Goal: Task Accomplishment & Management: Manage account settings

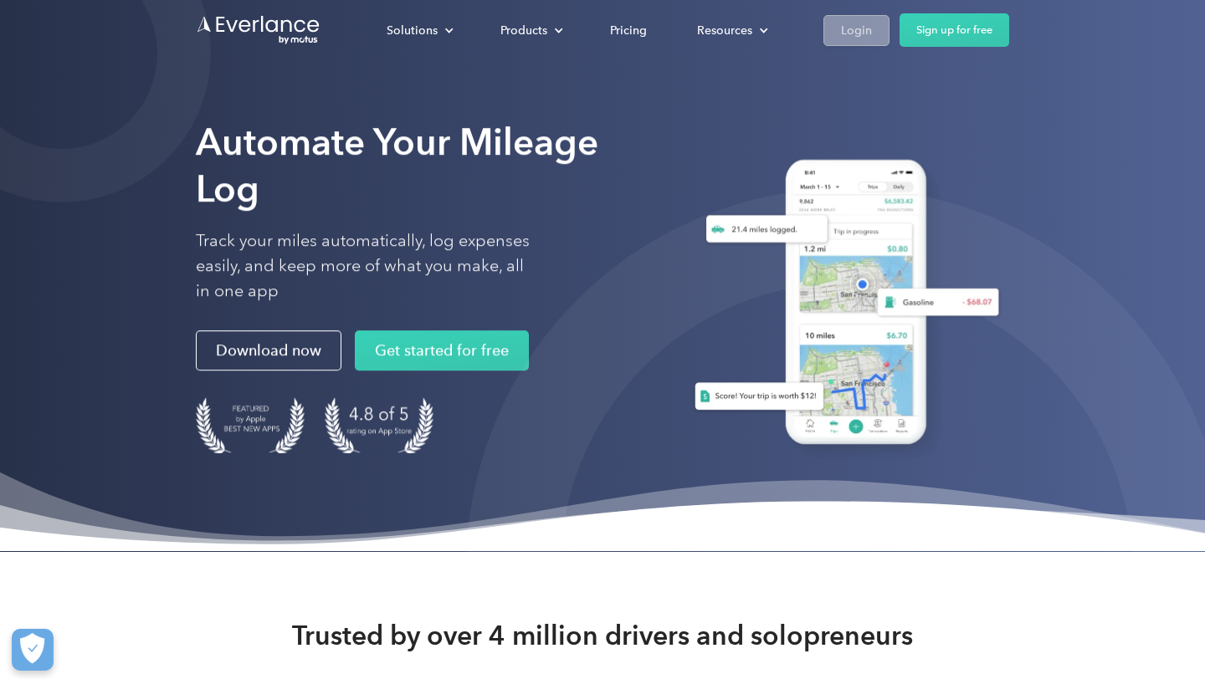
click at [847, 29] on div "Login" at bounding box center [856, 30] width 31 height 21
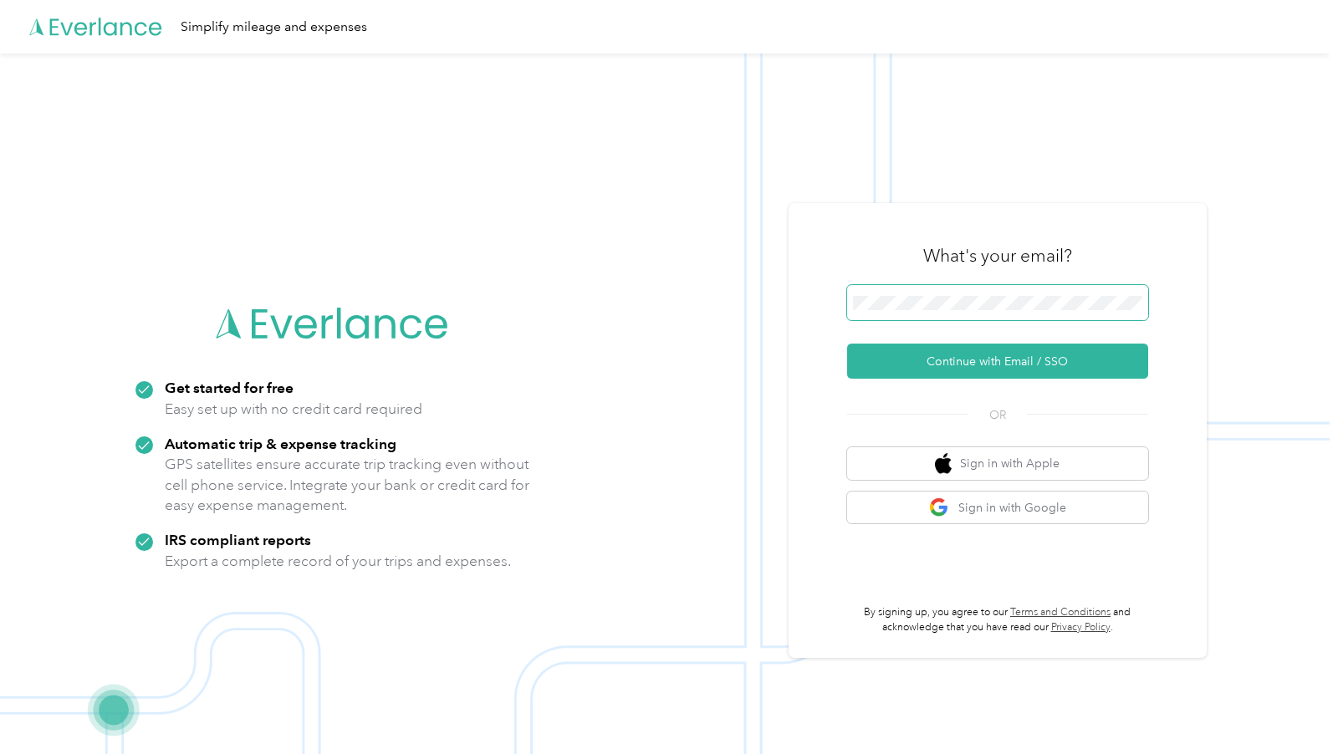
click at [963, 311] on span at bounding box center [997, 302] width 301 height 35
click at [847, 344] on button "Continue with Email / SSO" at bounding box center [997, 361] width 301 height 35
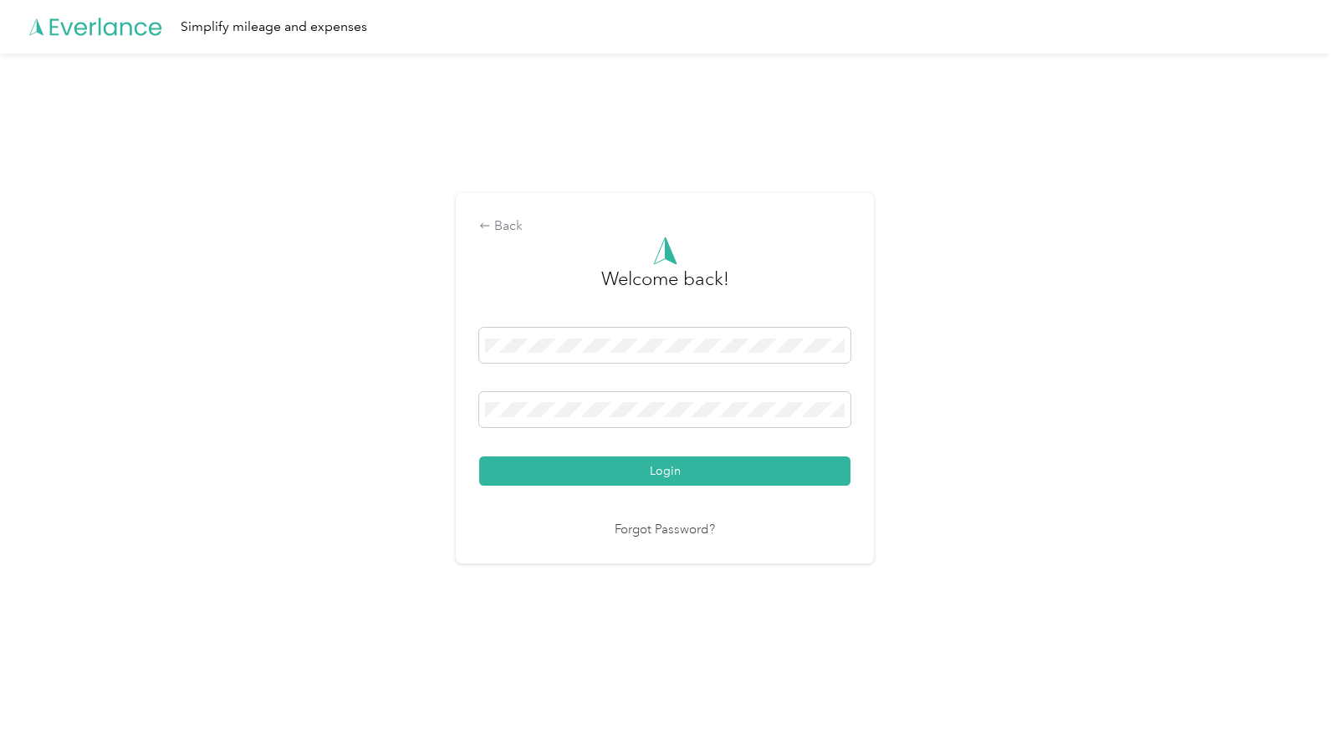
click at [479, 457] on button "Login" at bounding box center [664, 471] width 371 height 29
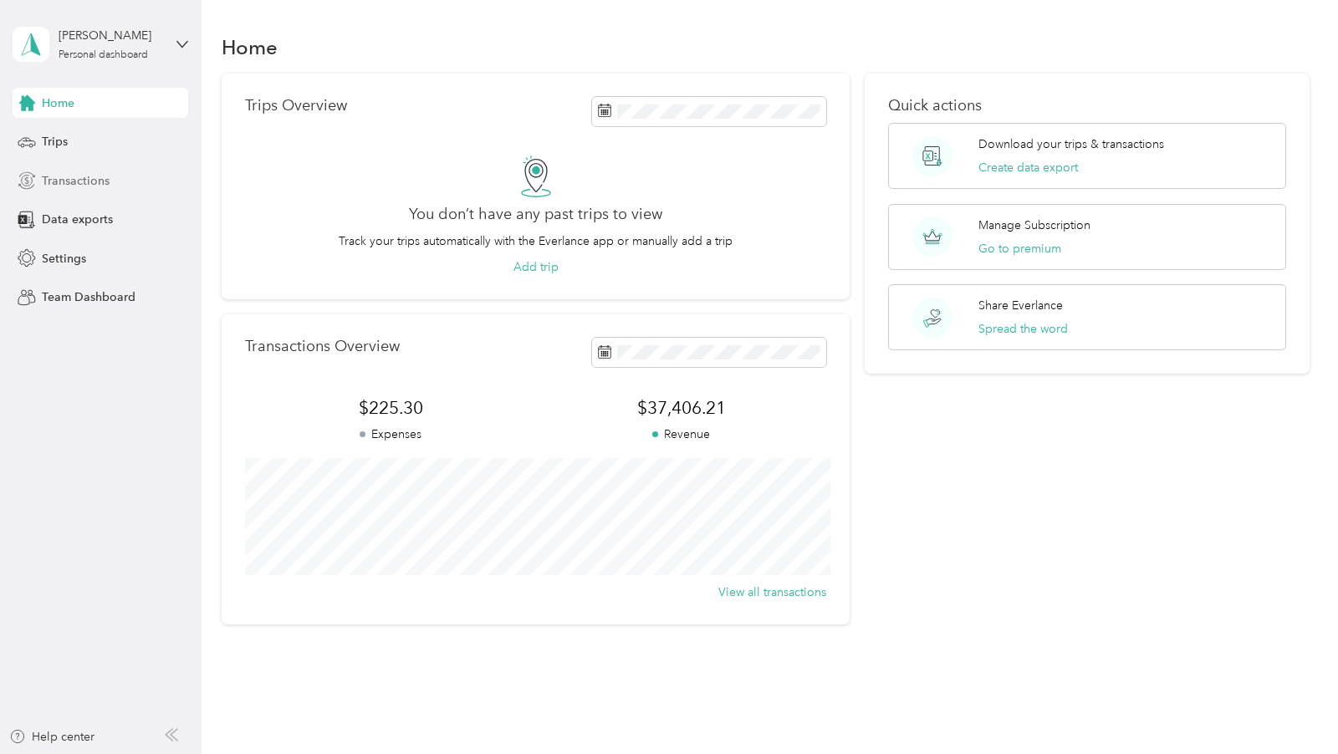
click at [65, 168] on div "Transactions" at bounding box center [101, 181] width 176 height 30
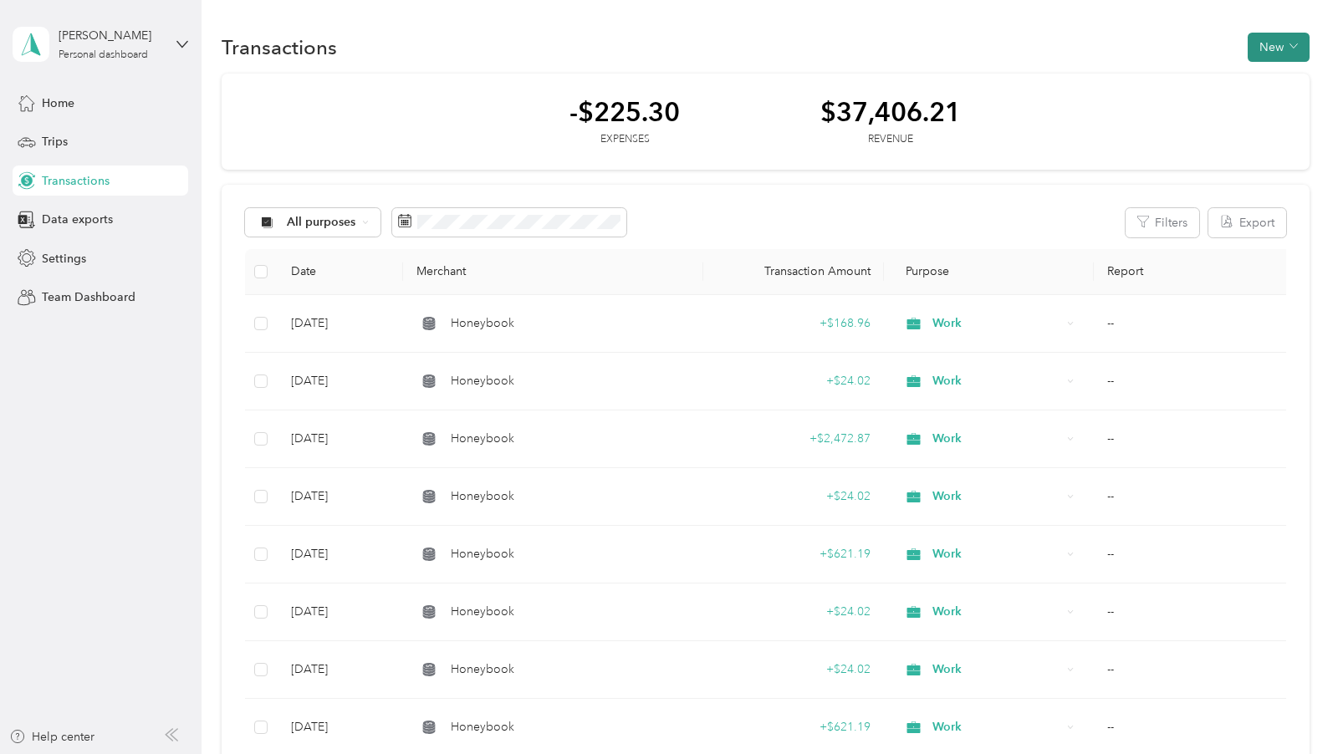
click at [1298, 43] on icon "button" at bounding box center [1294, 46] width 8 height 8
click at [1269, 105] on span "Revenue" at bounding box center [1284, 108] width 46 height 18
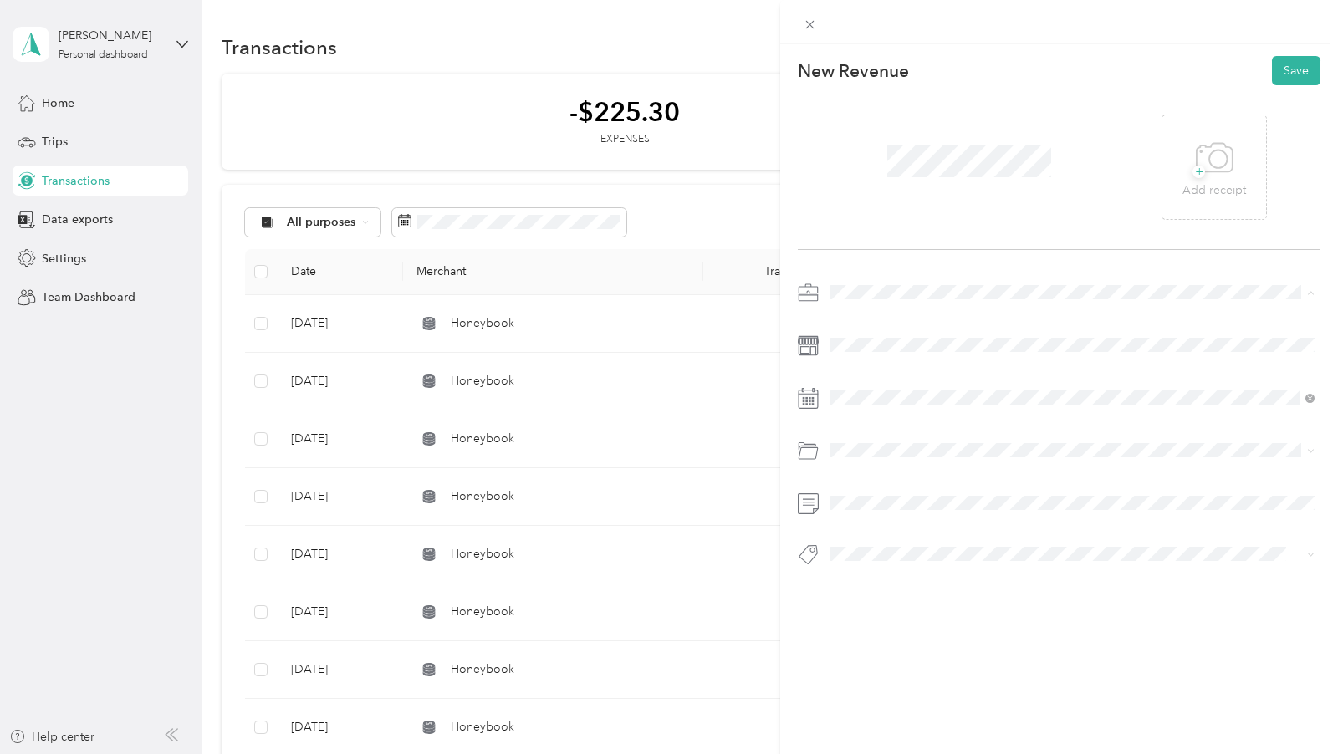
click at [866, 314] on div "Work" at bounding box center [1072, 322] width 473 height 18
click at [1291, 64] on button "Save" at bounding box center [1296, 70] width 49 height 29
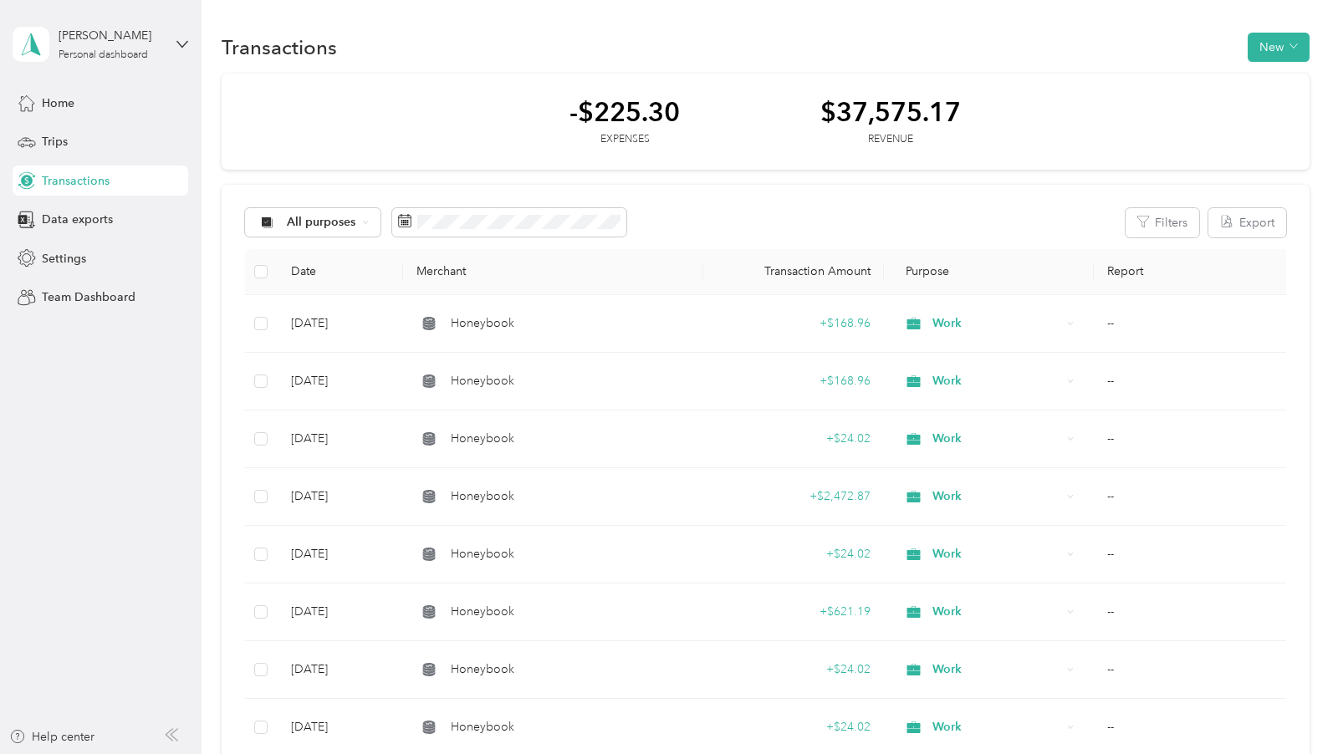
click at [1296, 57] on button "New" at bounding box center [1279, 47] width 62 height 29
click at [1278, 119] on li "Revenue" at bounding box center [1274, 107] width 87 height 29
click at [1292, 105] on span "Revenue" at bounding box center [1284, 108] width 46 height 18
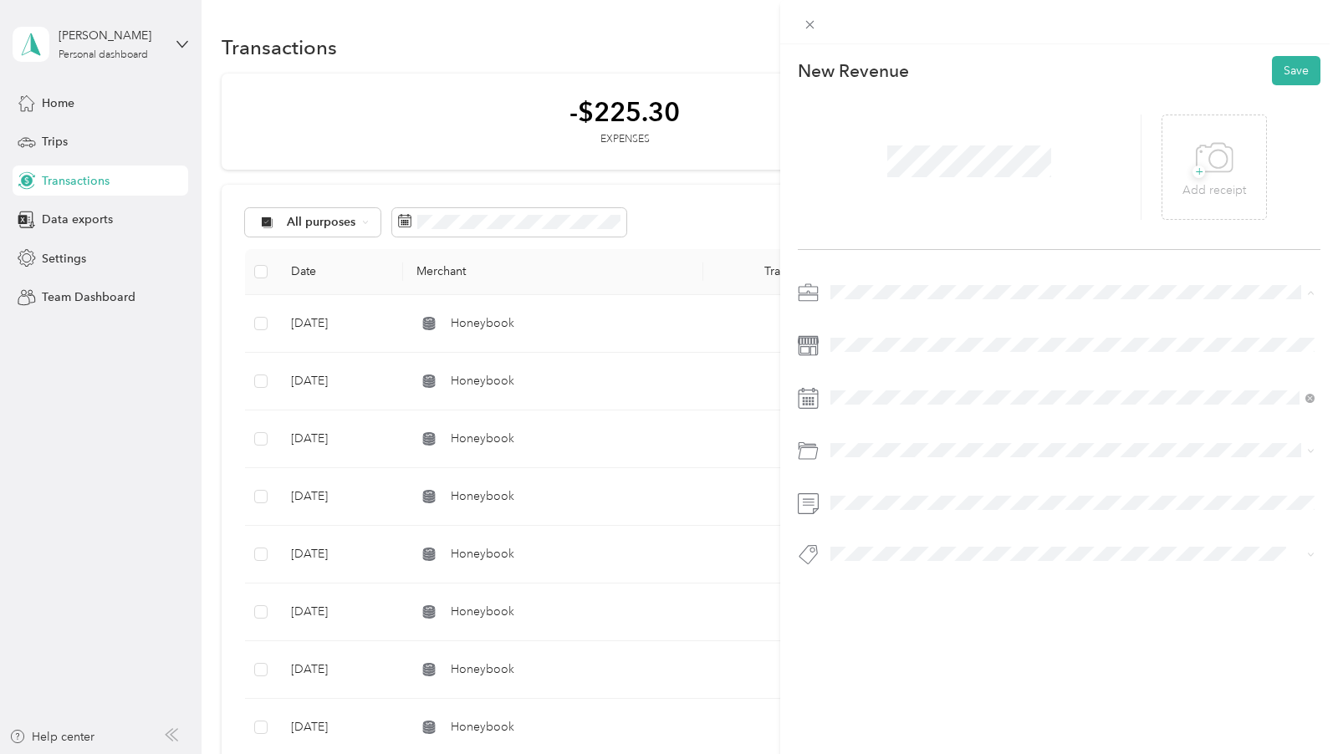
click at [864, 317] on span "Work" at bounding box center [850, 322] width 28 height 14
click at [862, 356] on span at bounding box center [1073, 345] width 496 height 26
click at [1286, 83] on button "Save" at bounding box center [1296, 70] width 49 height 29
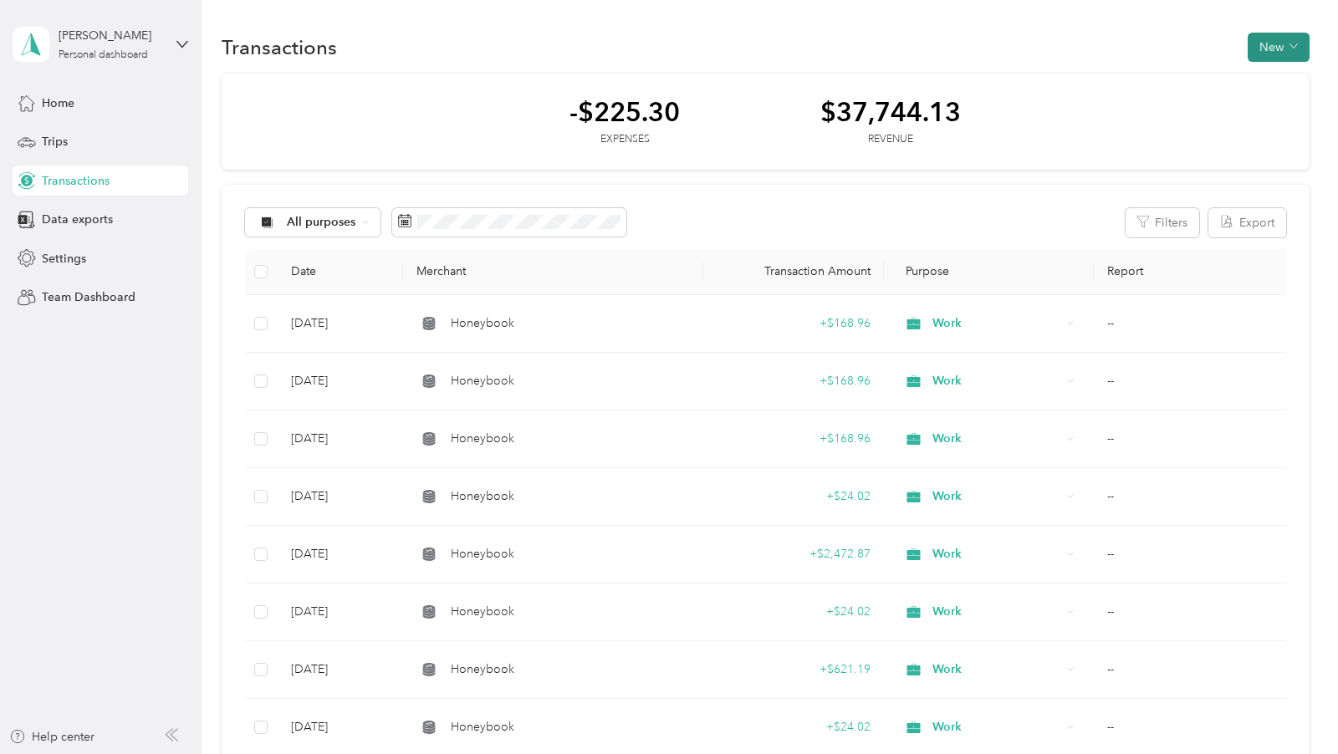
click at [1268, 54] on button "New" at bounding box center [1279, 47] width 62 height 29
click at [1256, 109] on div "Revenue" at bounding box center [1275, 108] width 64 height 18
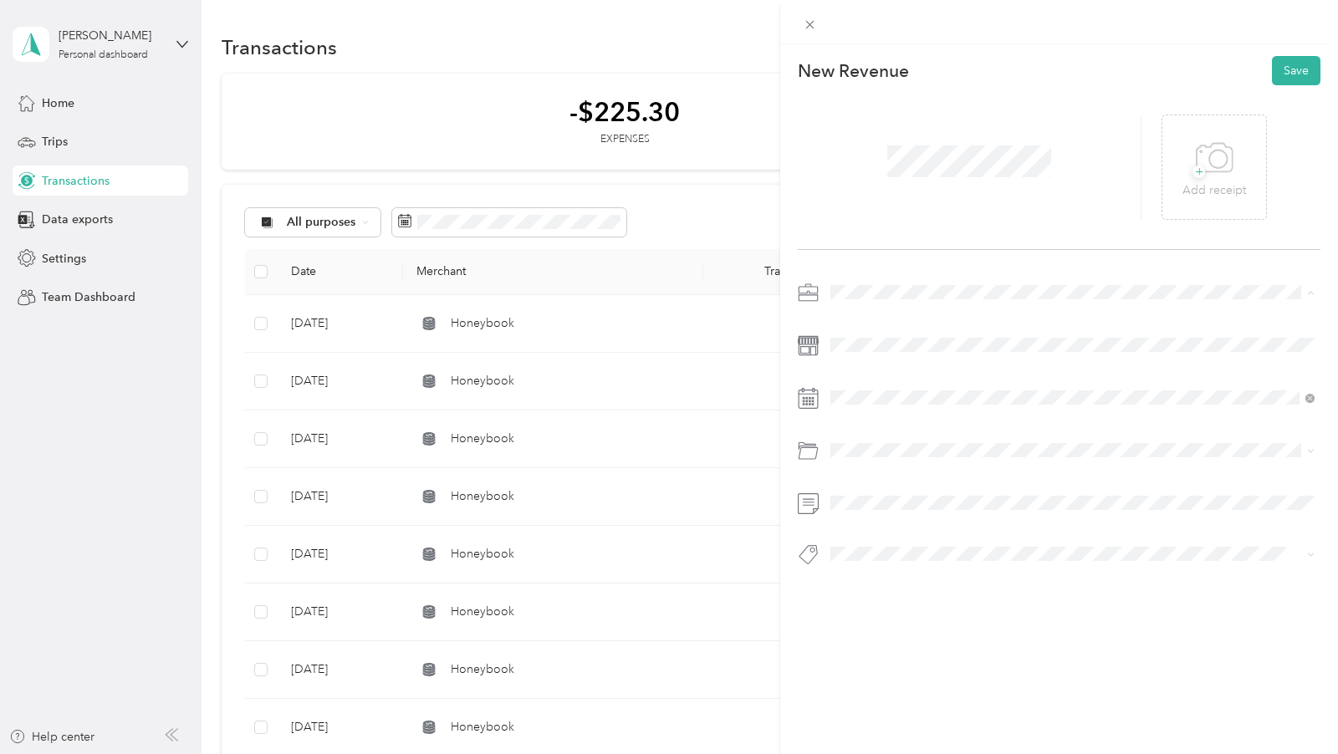
click at [848, 325] on div "Work" at bounding box center [1072, 322] width 473 height 18
click at [1293, 78] on button "Save" at bounding box center [1296, 70] width 49 height 29
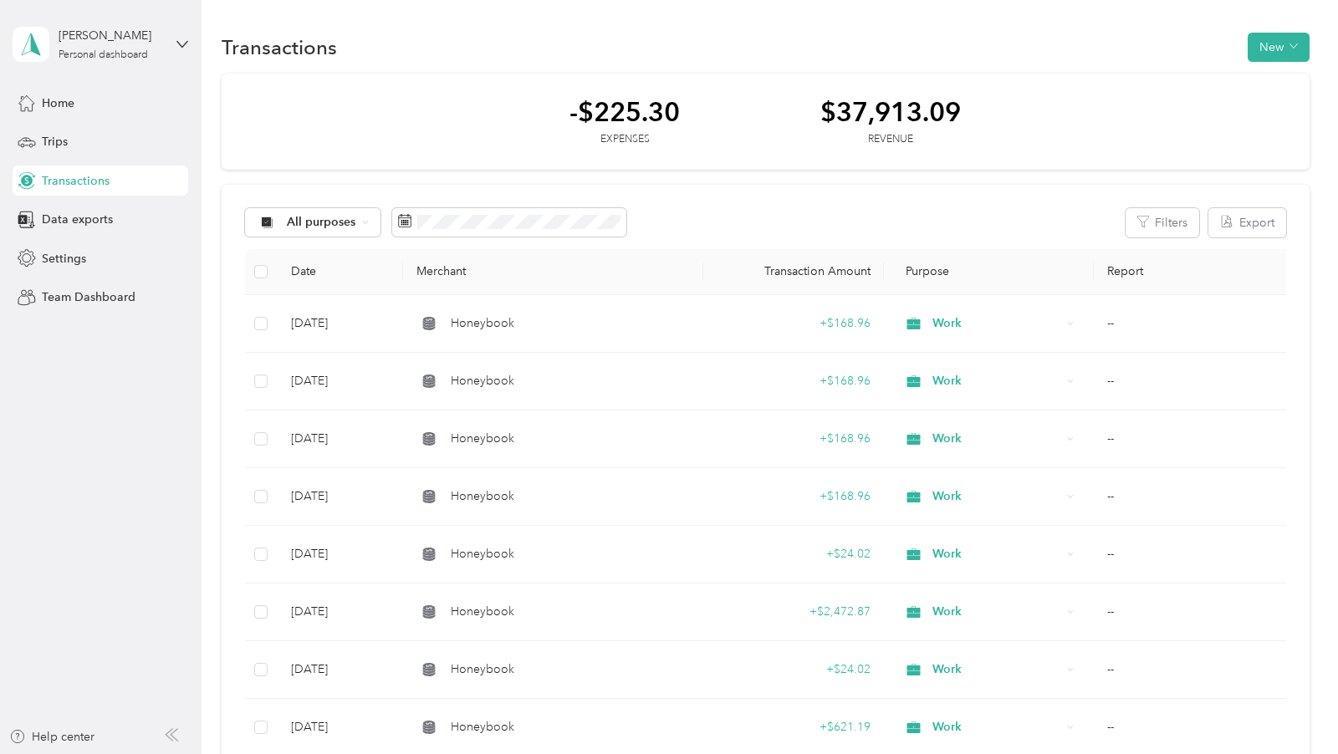
click at [1280, 46] on button "New" at bounding box center [1279, 47] width 62 height 29
click at [1267, 104] on span "Revenue" at bounding box center [1284, 108] width 46 height 18
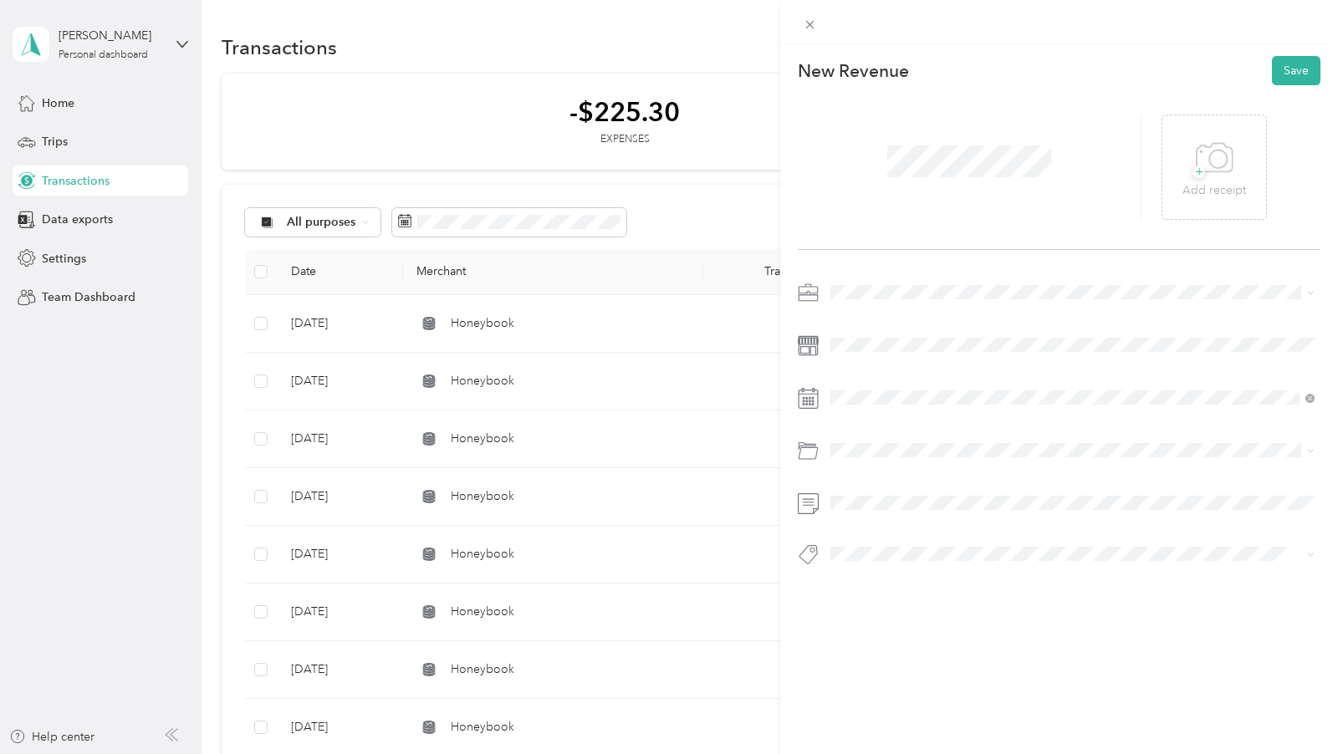
click at [868, 314] on div at bounding box center [1059, 428] width 523 height 299
click at [868, 300] on span at bounding box center [1073, 292] width 496 height 26
click at [855, 323] on span "Work" at bounding box center [850, 322] width 28 height 14
click at [1280, 82] on button "Save" at bounding box center [1296, 70] width 49 height 29
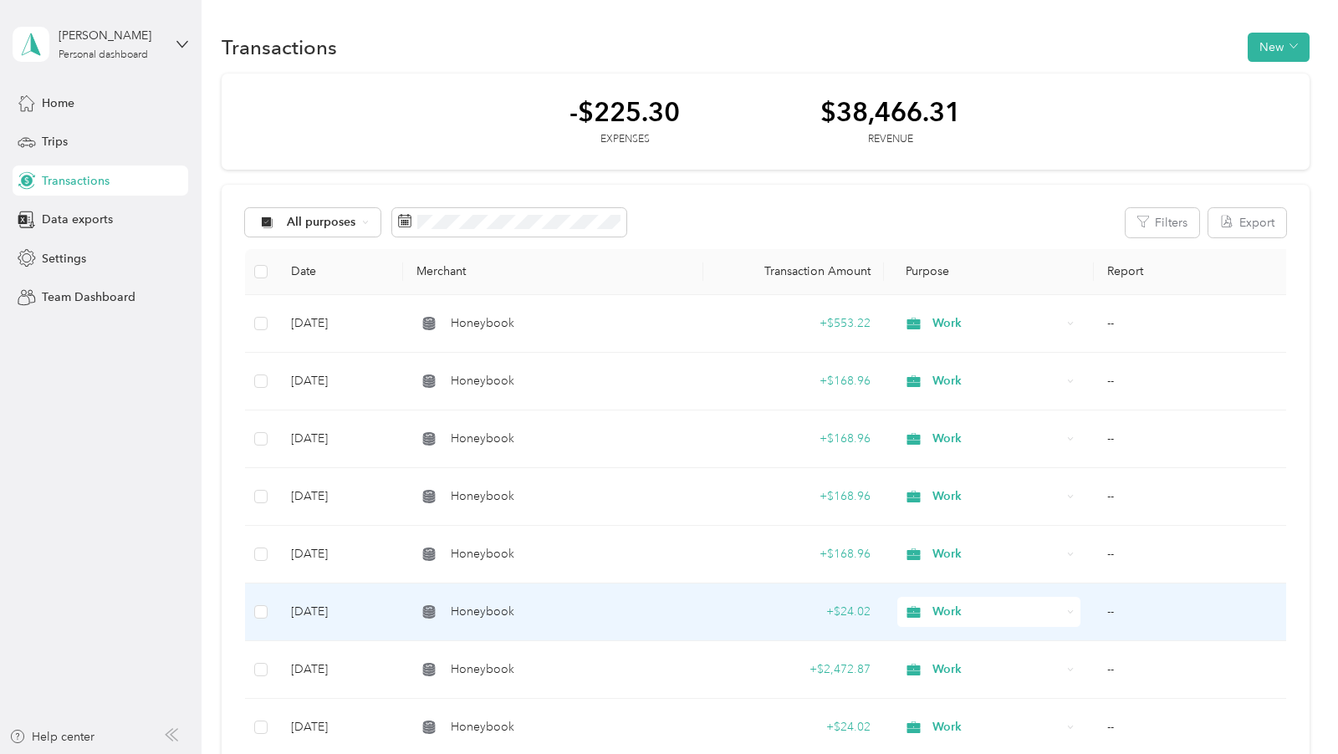
scroll to position [95, 0]
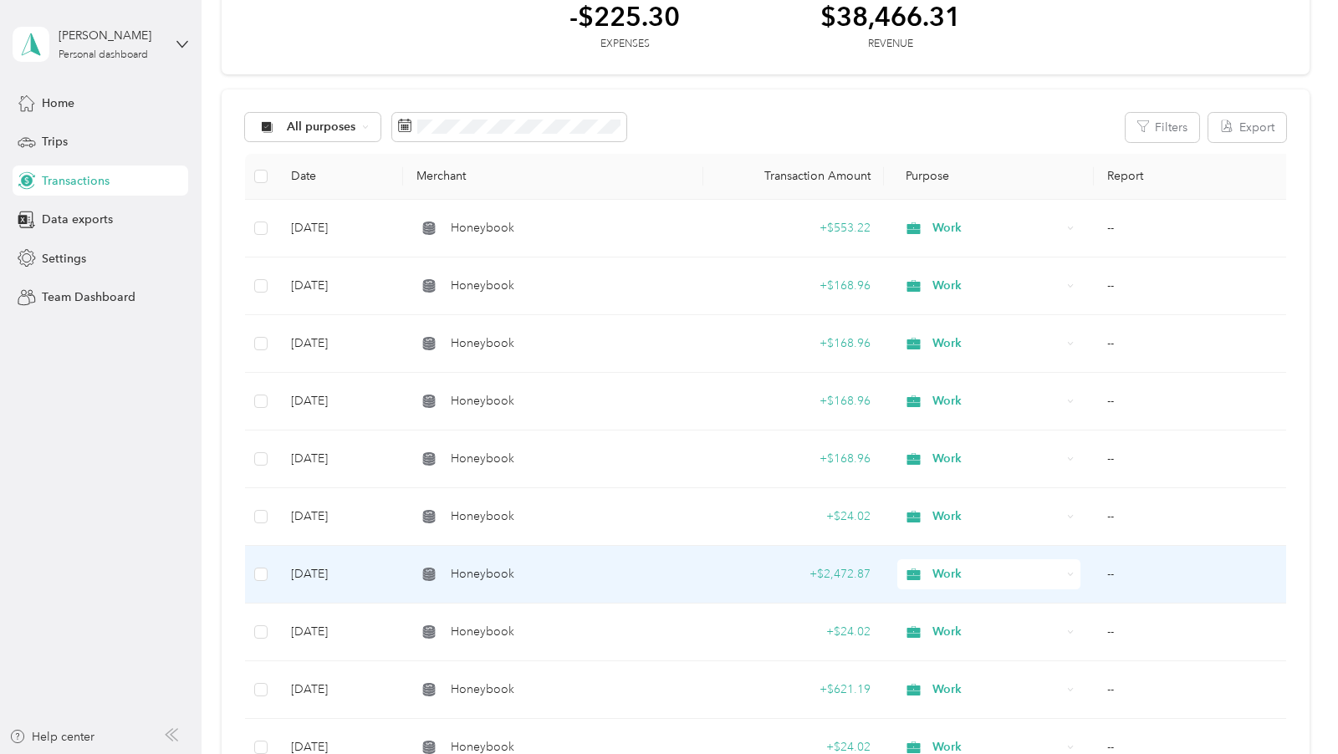
click at [647, 566] on div "Honeybook" at bounding box center [554, 574] width 274 height 18
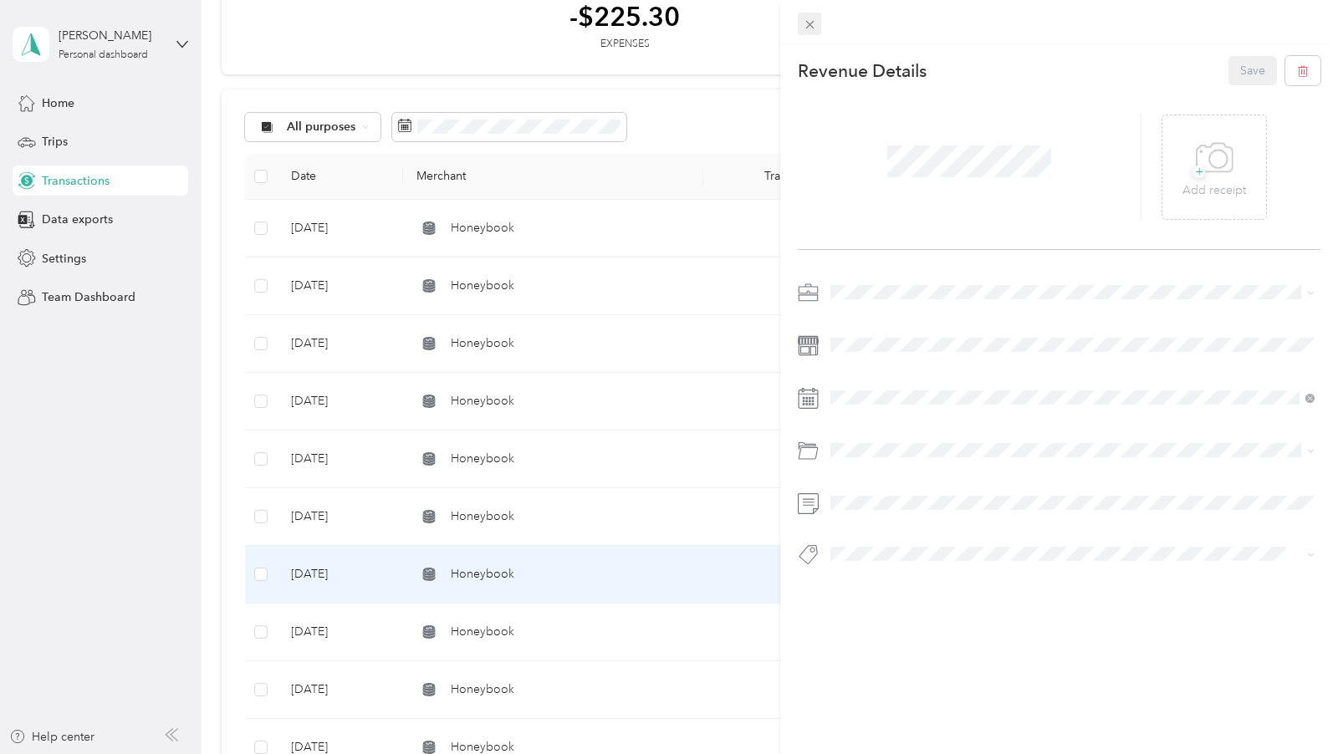
click at [813, 30] on icon at bounding box center [810, 25] width 14 height 14
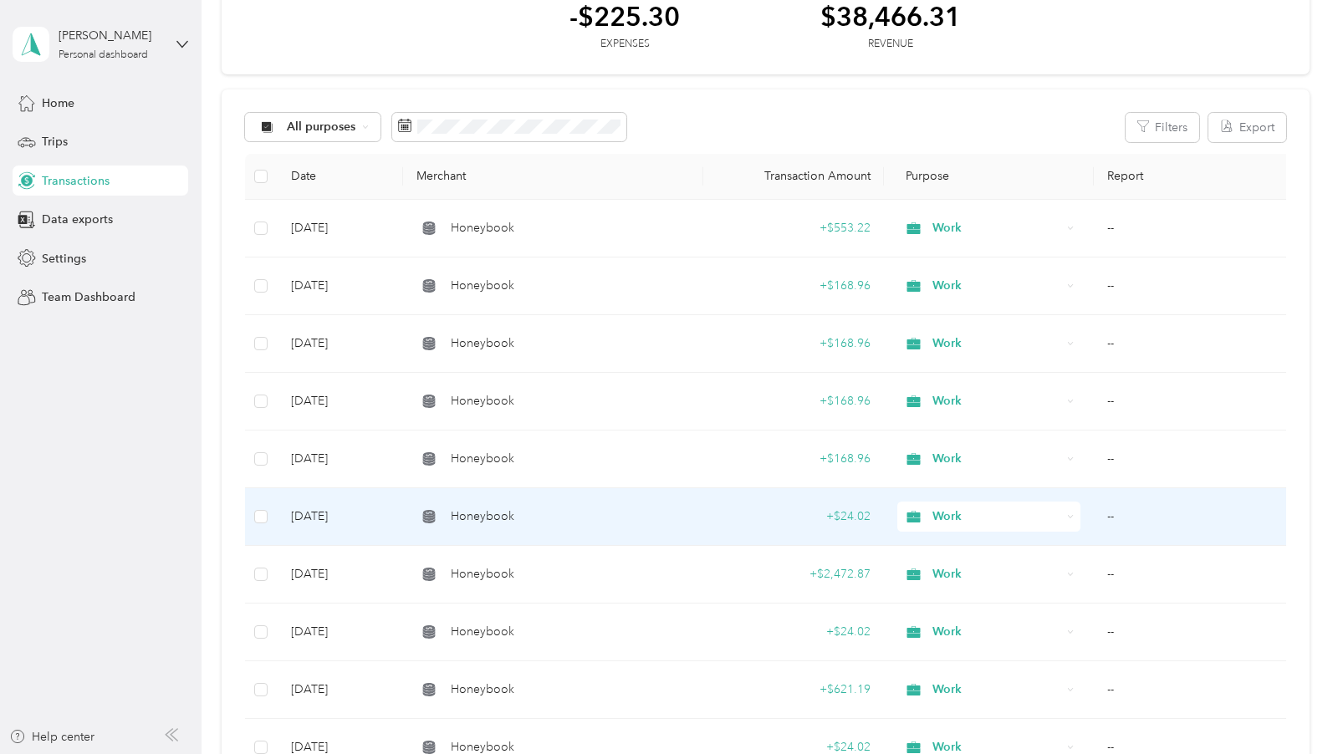
click at [631, 488] on td "Honeybook" at bounding box center [553, 517] width 300 height 58
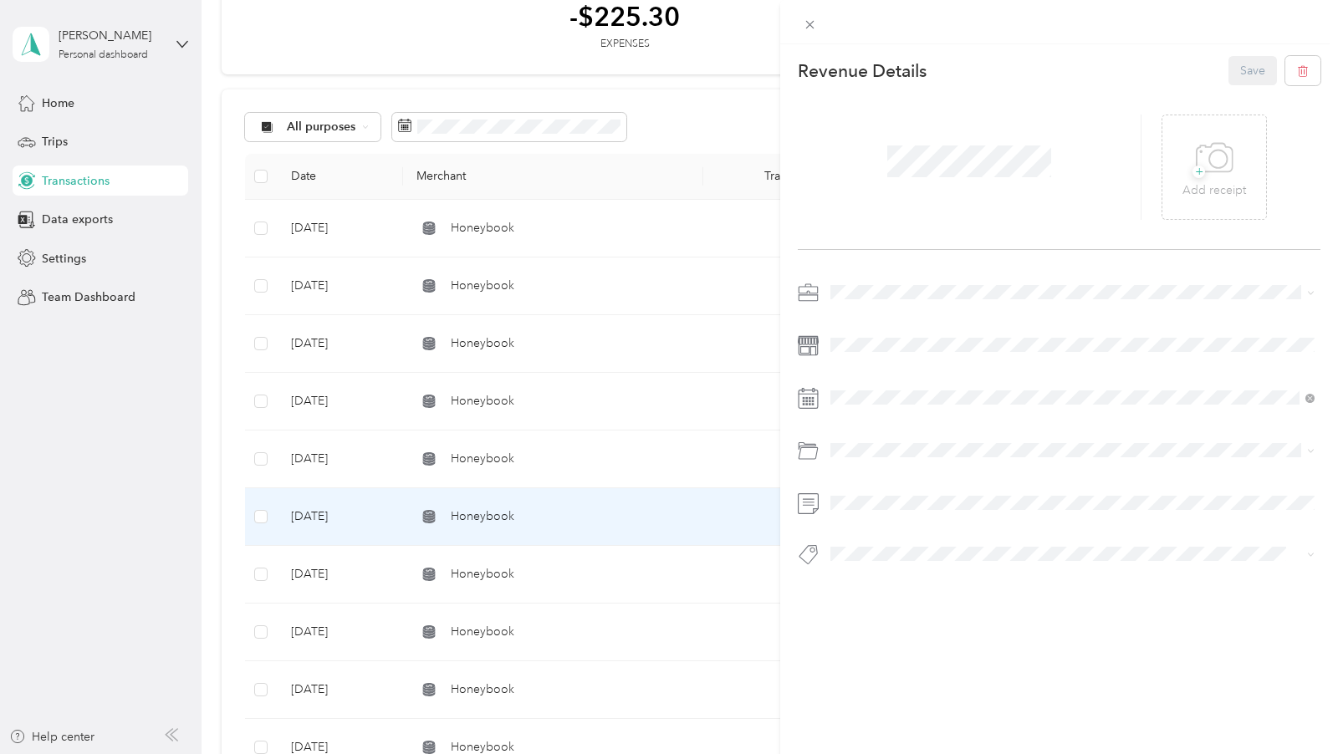
click at [632, 462] on div "This revenue cannot be edited because it is either under review, approved, or p…" at bounding box center [669, 377] width 1338 height 754
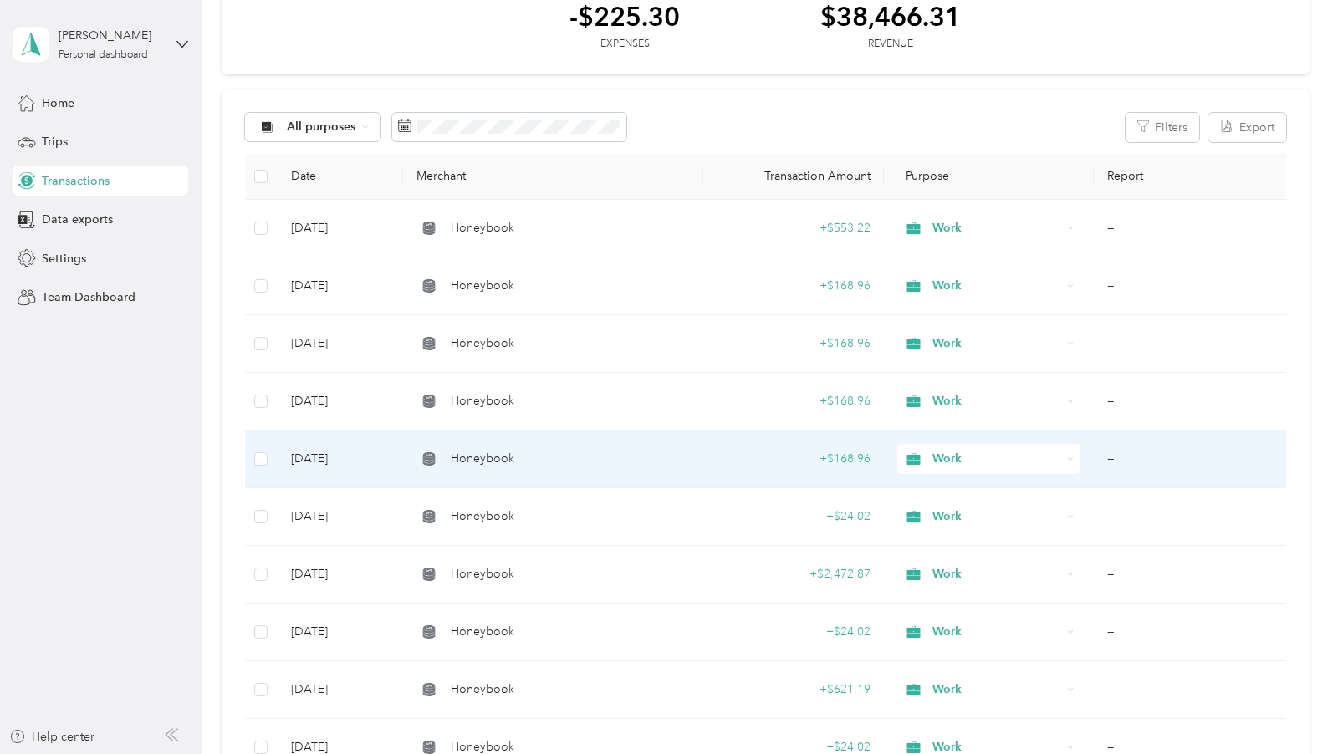
click at [632, 462] on div "Honeybook" at bounding box center [554, 459] width 274 height 18
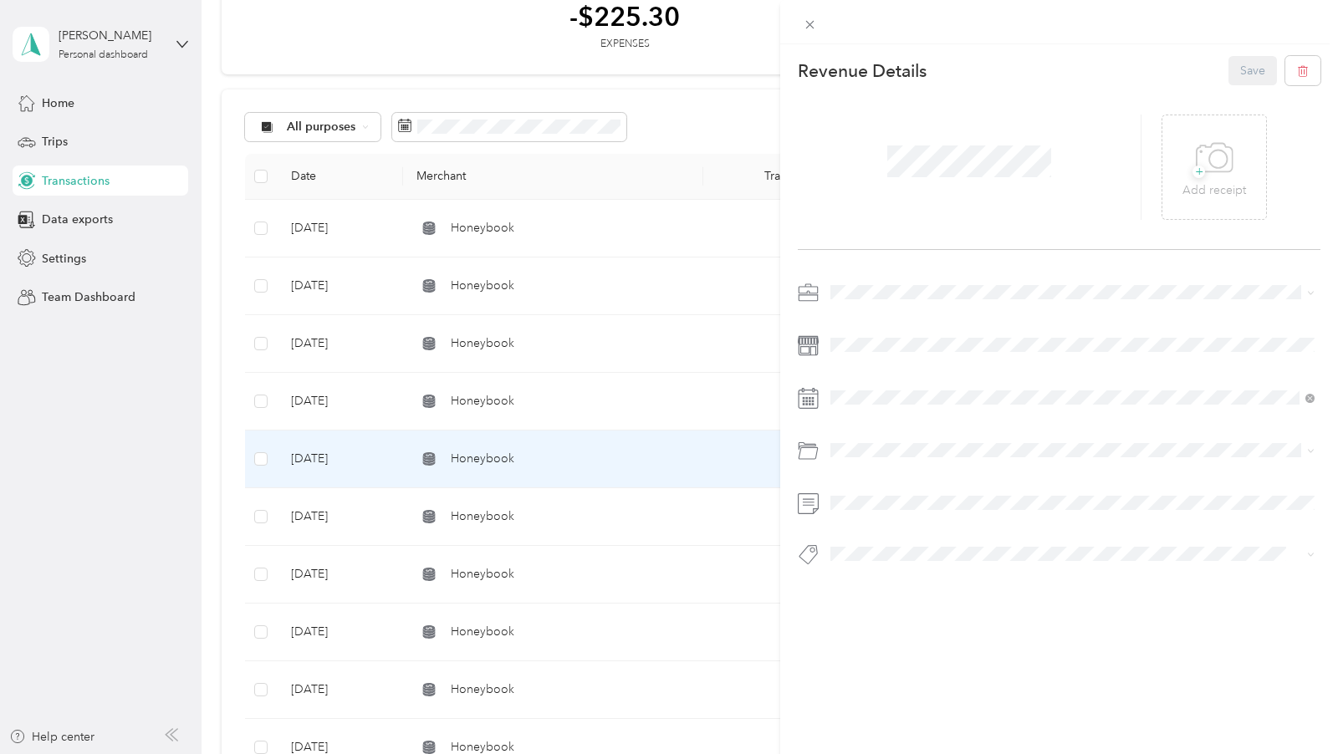
click at [798, 23] on span at bounding box center [809, 24] width 23 height 23
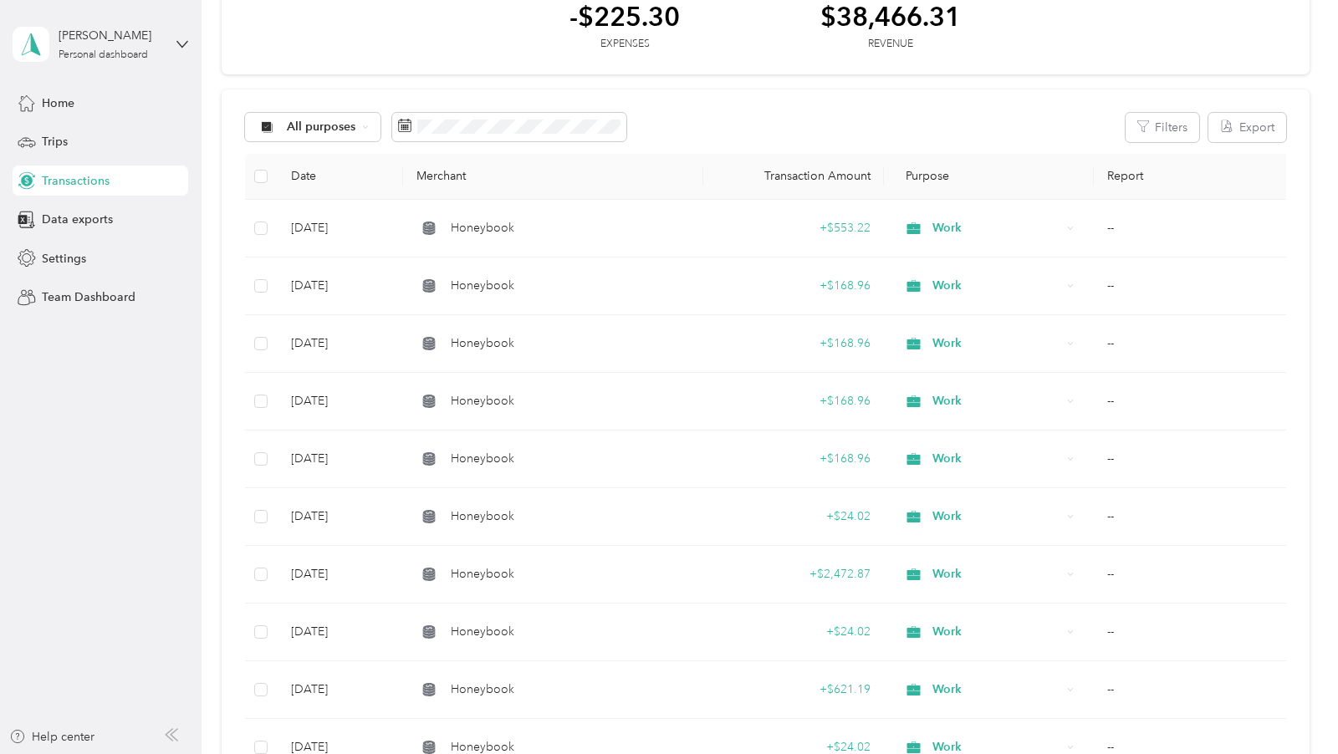
click at [800, 24] on div at bounding box center [669, 377] width 1338 height 754
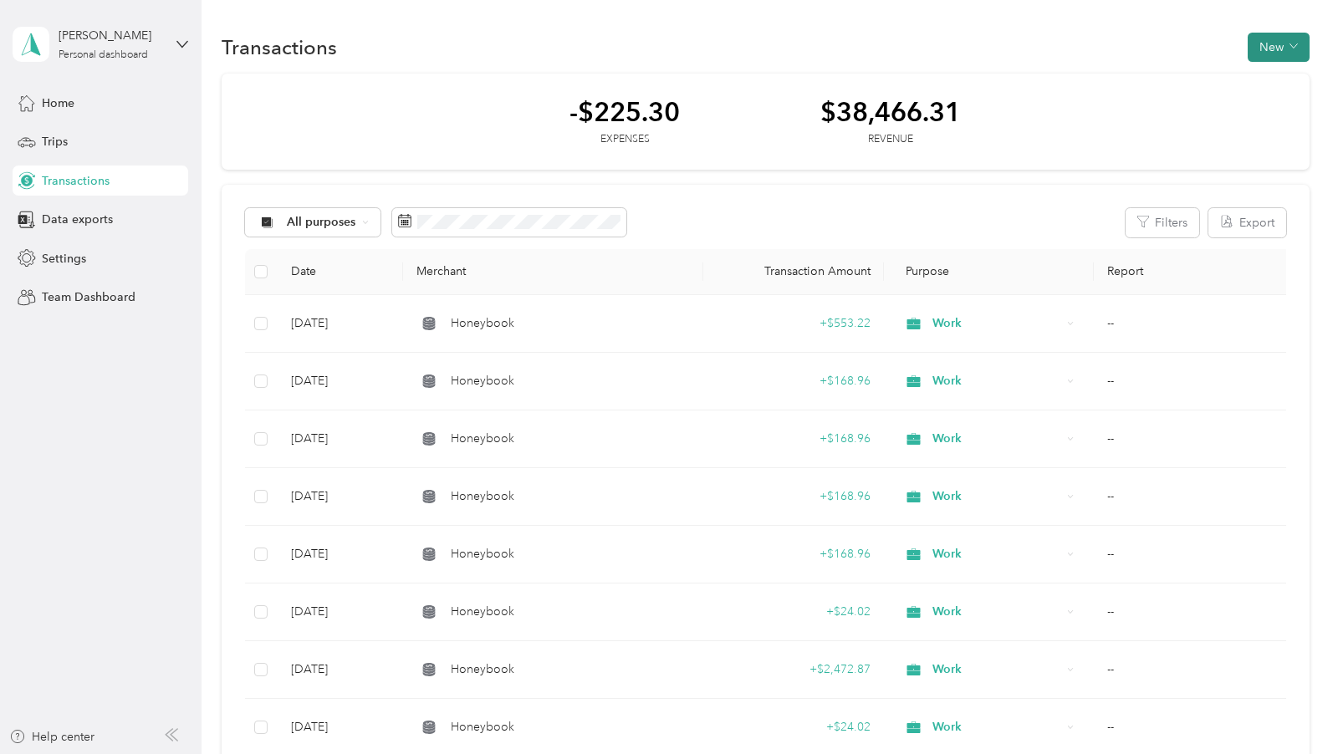
click at [1291, 51] on button "New" at bounding box center [1279, 47] width 62 height 29
click at [1267, 107] on span "Revenue" at bounding box center [1284, 108] width 46 height 18
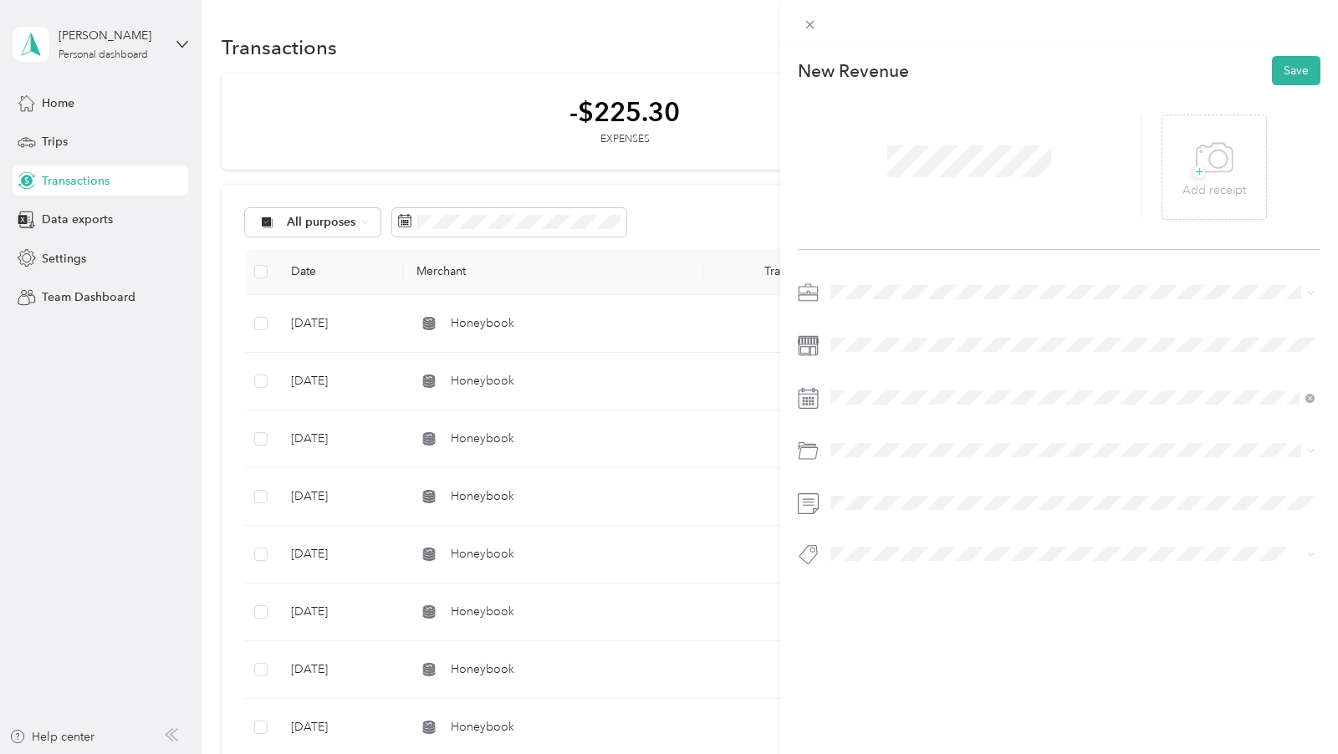
click at [875, 271] on div "New Revenue Save + Add receipt" at bounding box center [1059, 340] width 558 height 592
click at [883, 330] on li "Work" at bounding box center [1073, 321] width 496 height 29
click at [1308, 64] on button "Save" at bounding box center [1296, 70] width 49 height 29
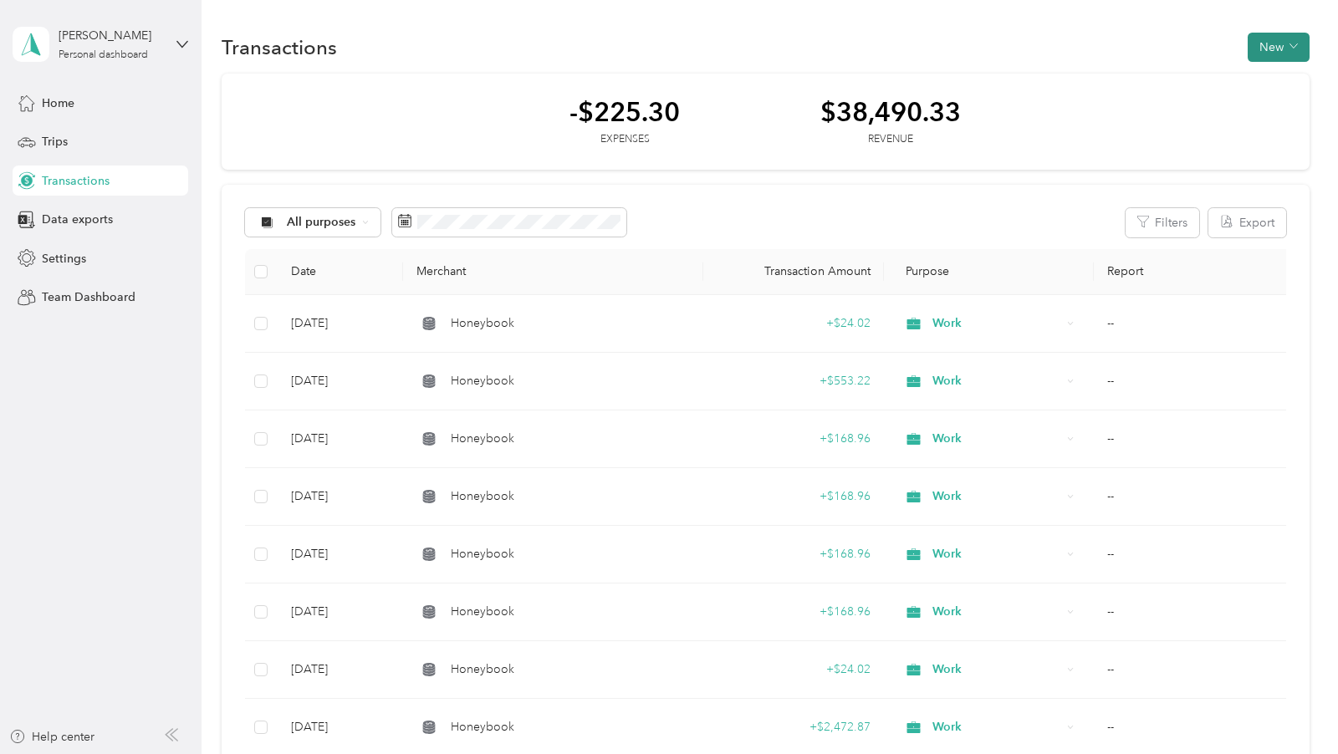
click at [1308, 56] on button "New" at bounding box center [1279, 47] width 62 height 29
click at [1256, 110] on div "Revenue" at bounding box center [1275, 108] width 64 height 18
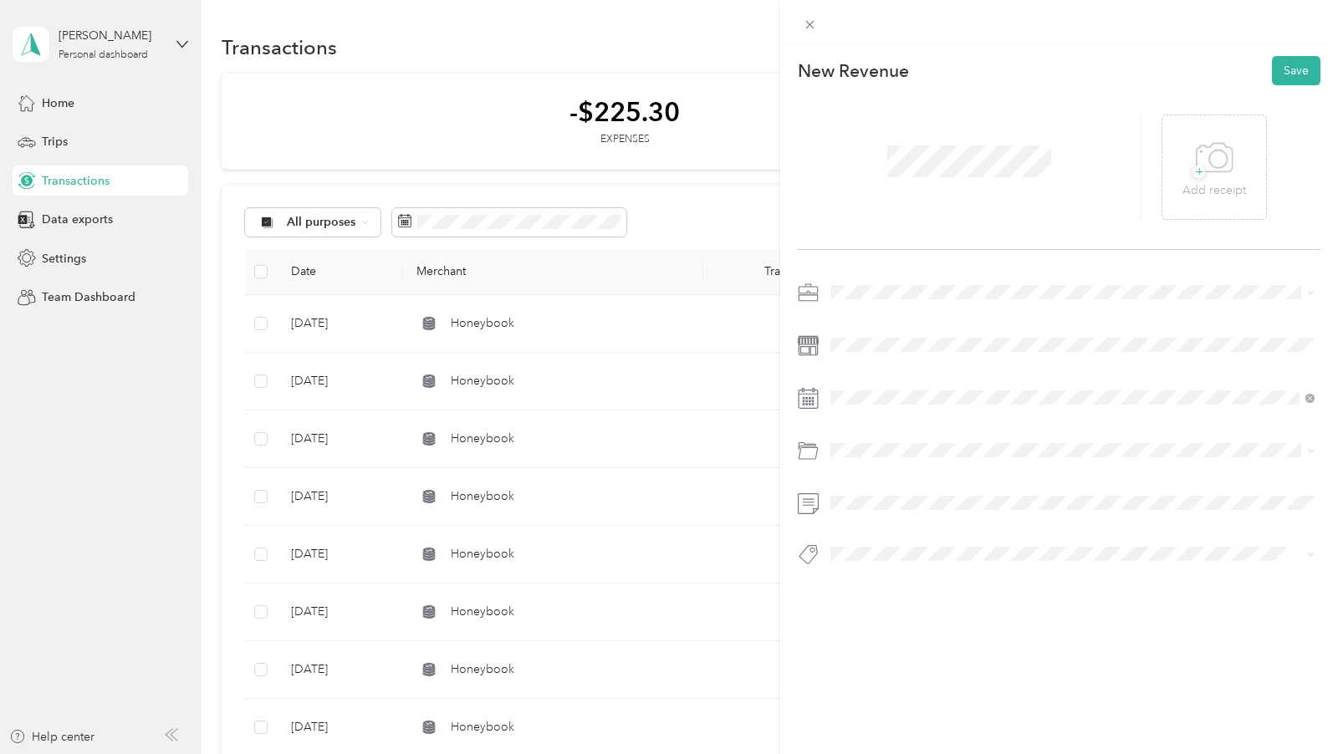
click at [866, 299] on span at bounding box center [1073, 292] width 496 height 26
click at [869, 317] on div "Work" at bounding box center [1072, 322] width 473 height 18
click at [1314, 58] on button "Save" at bounding box center [1296, 70] width 49 height 29
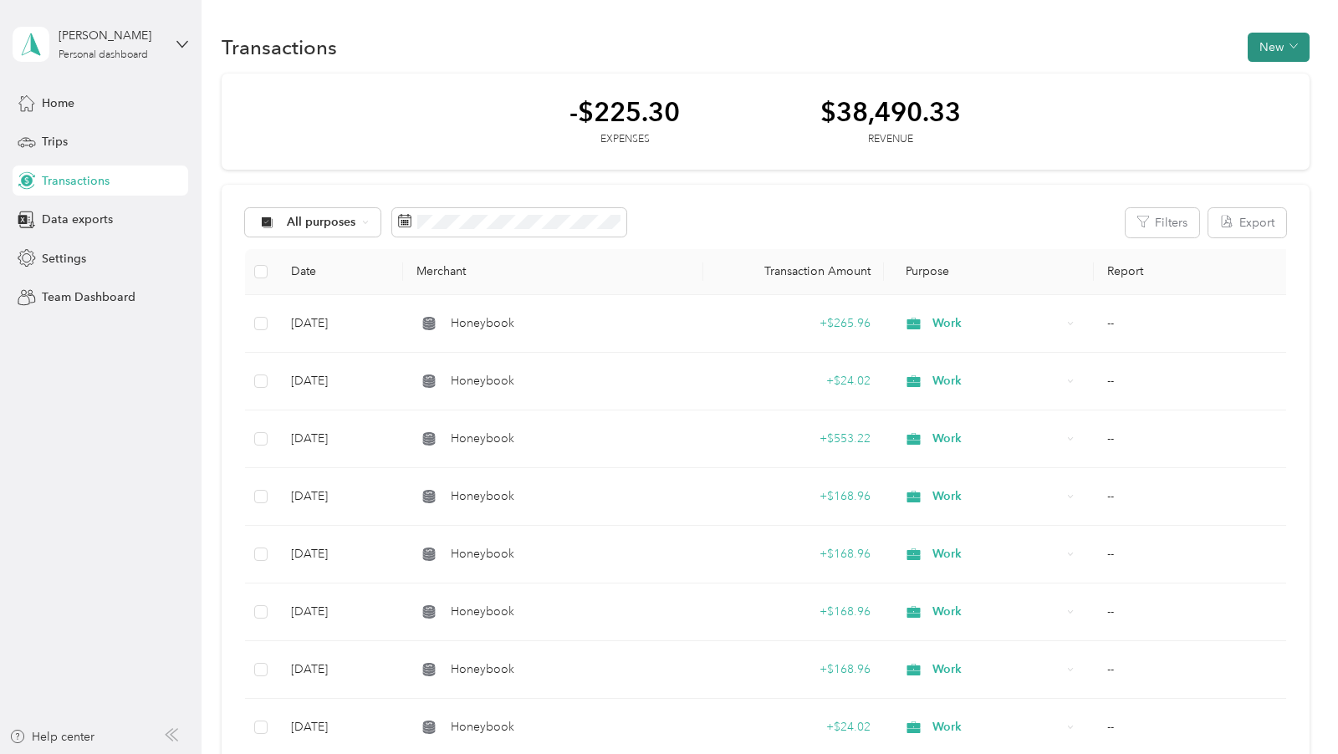
click at [1297, 46] on button "New" at bounding box center [1279, 47] width 62 height 29
click at [1248, 111] on icon at bounding box center [1249, 108] width 12 height 12
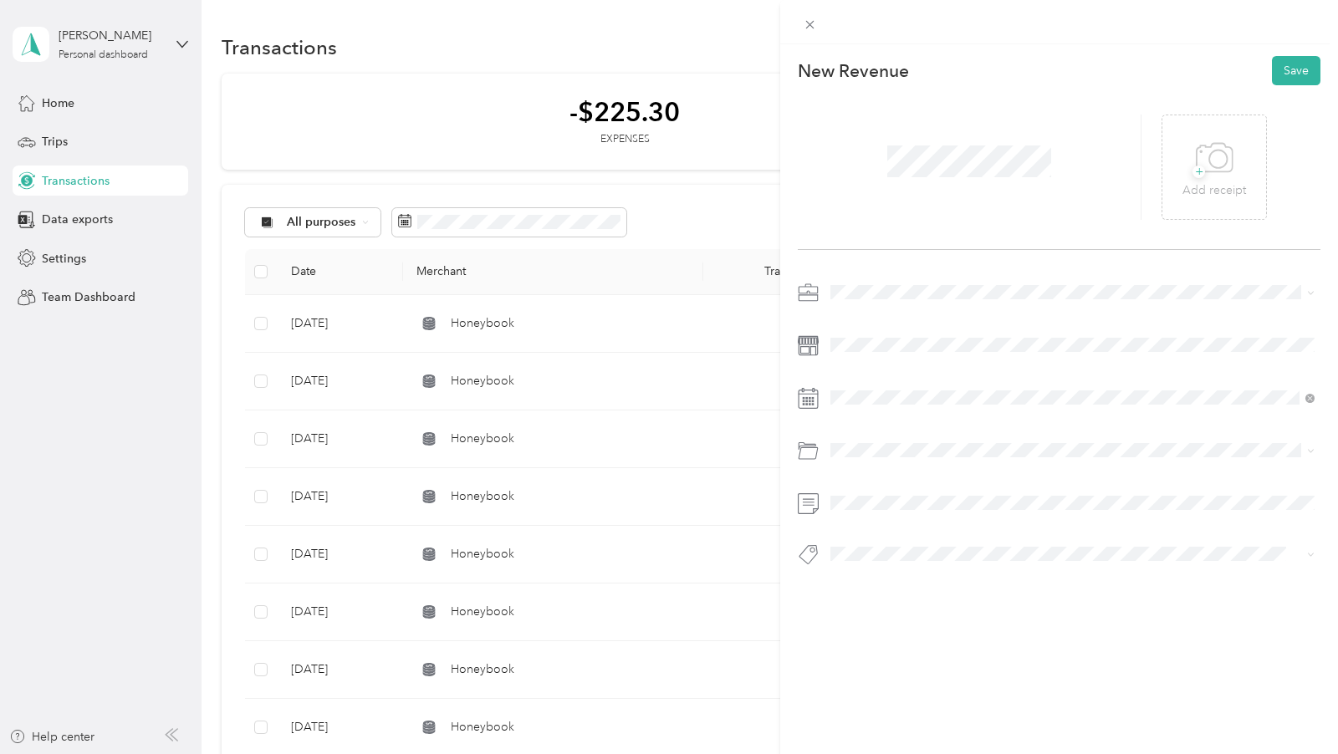
click at [875, 316] on div "Work" at bounding box center [1072, 321] width 473 height 18
click at [876, 332] on span at bounding box center [1073, 345] width 496 height 26
click at [879, 360] on div at bounding box center [1059, 428] width 523 height 299
click at [774, 496] on div "This revenue cannot be edited because it is either under review, approved, or p…" at bounding box center [669, 377] width 1338 height 754
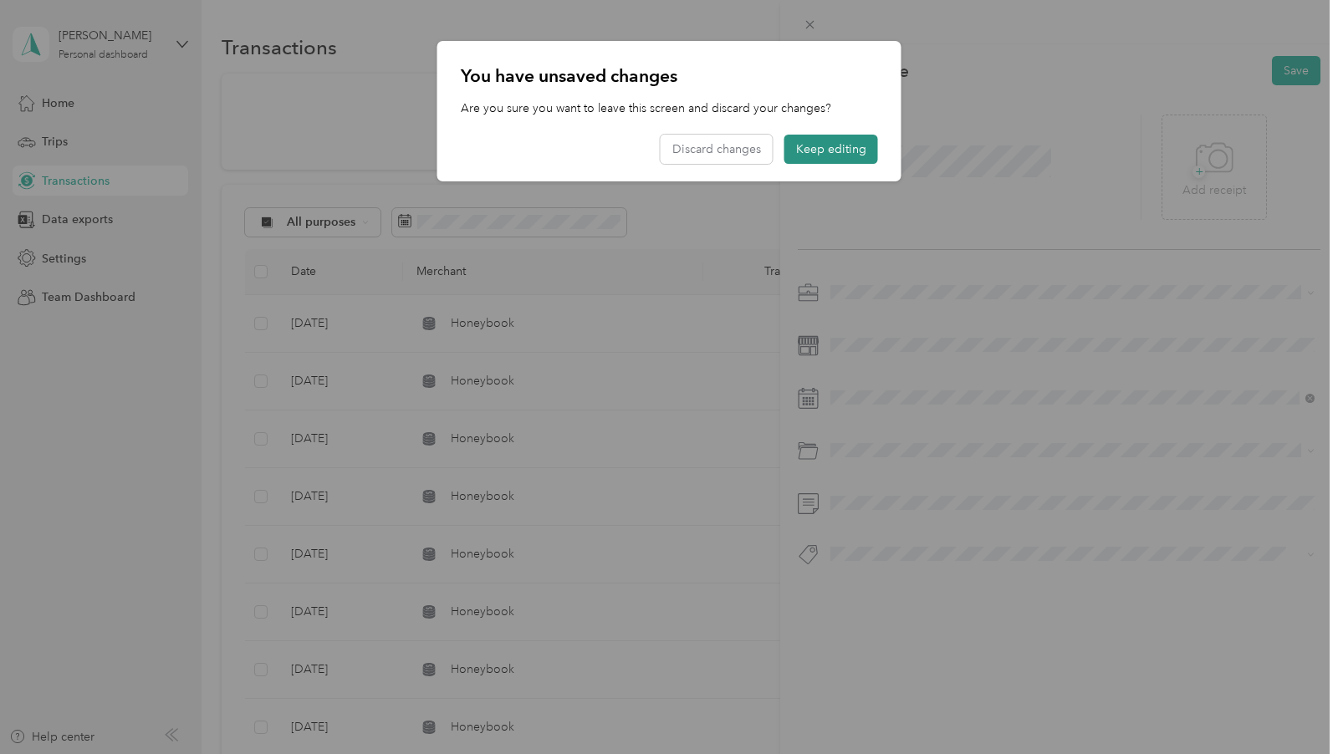
click at [855, 140] on button "Keep editing" at bounding box center [832, 149] width 94 height 29
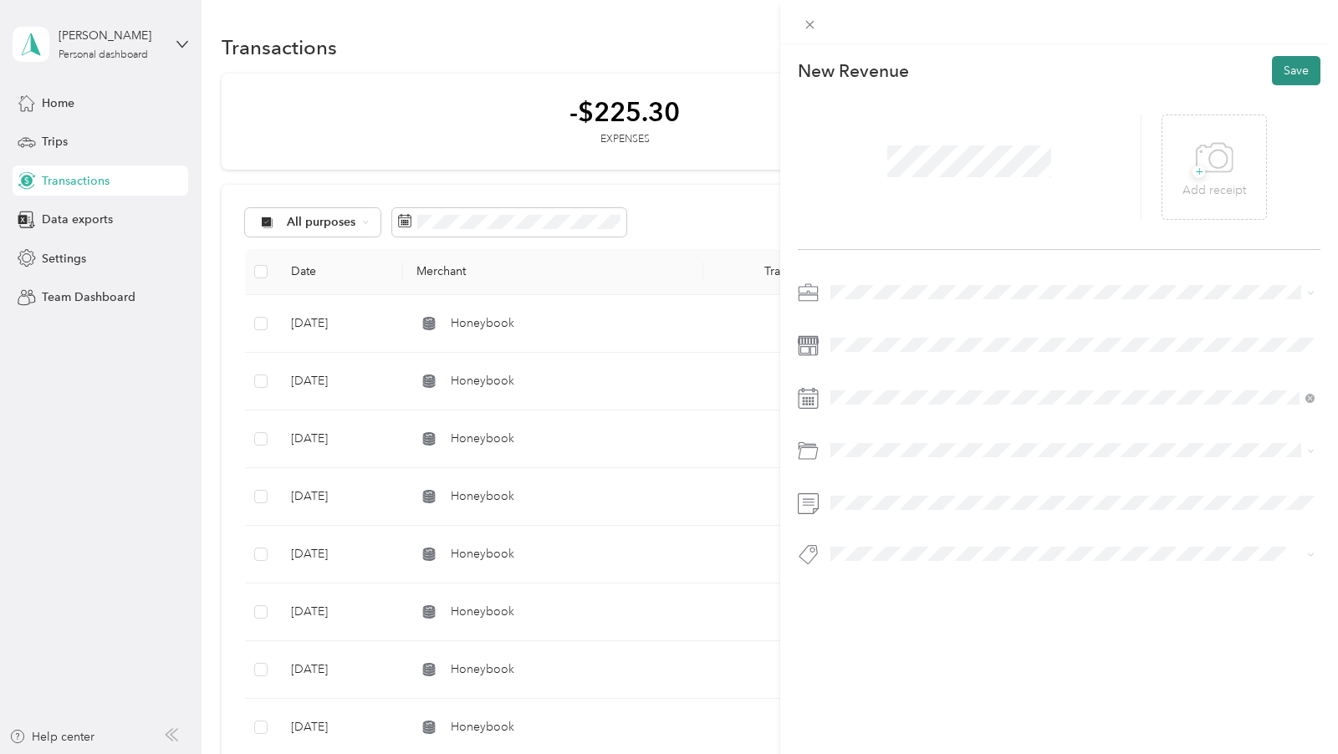
click at [1301, 57] on button "Save" at bounding box center [1296, 70] width 49 height 29
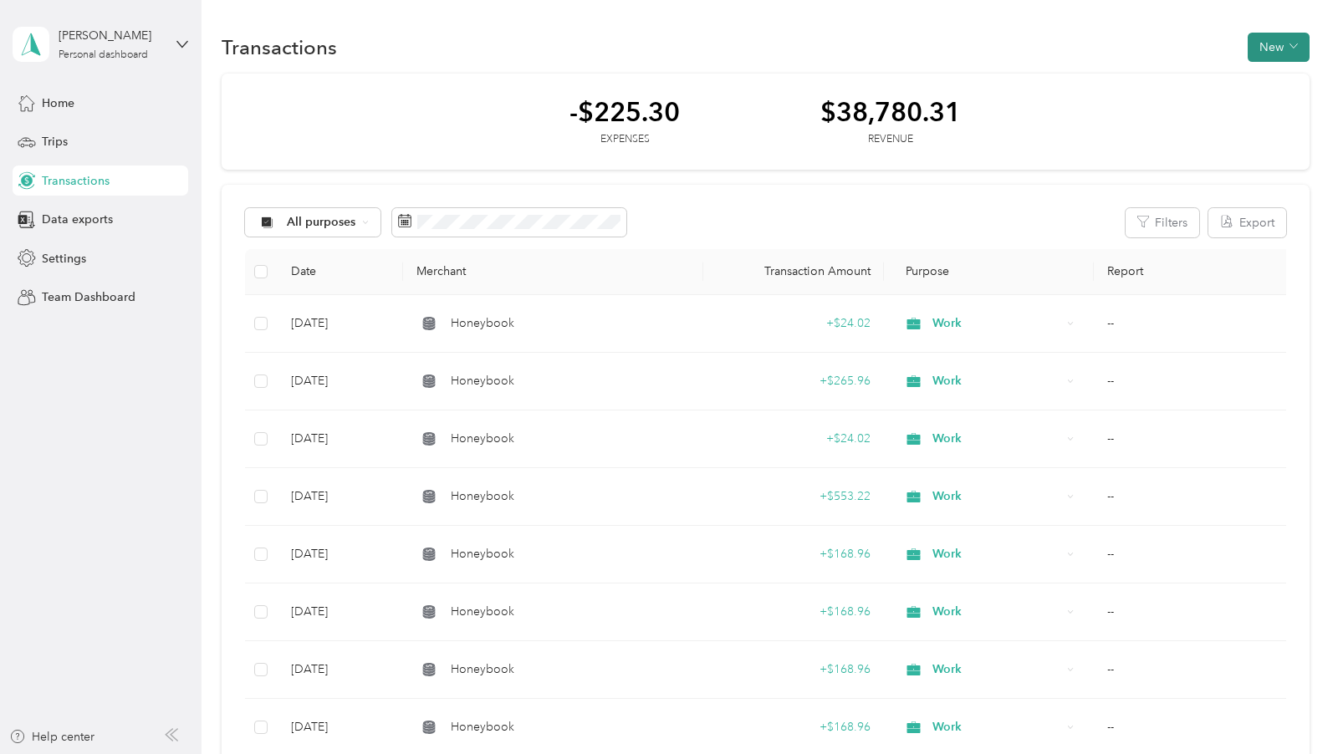
click at [1292, 53] on button "New" at bounding box center [1279, 47] width 62 height 29
click at [1261, 115] on span "Revenue" at bounding box center [1284, 108] width 46 height 18
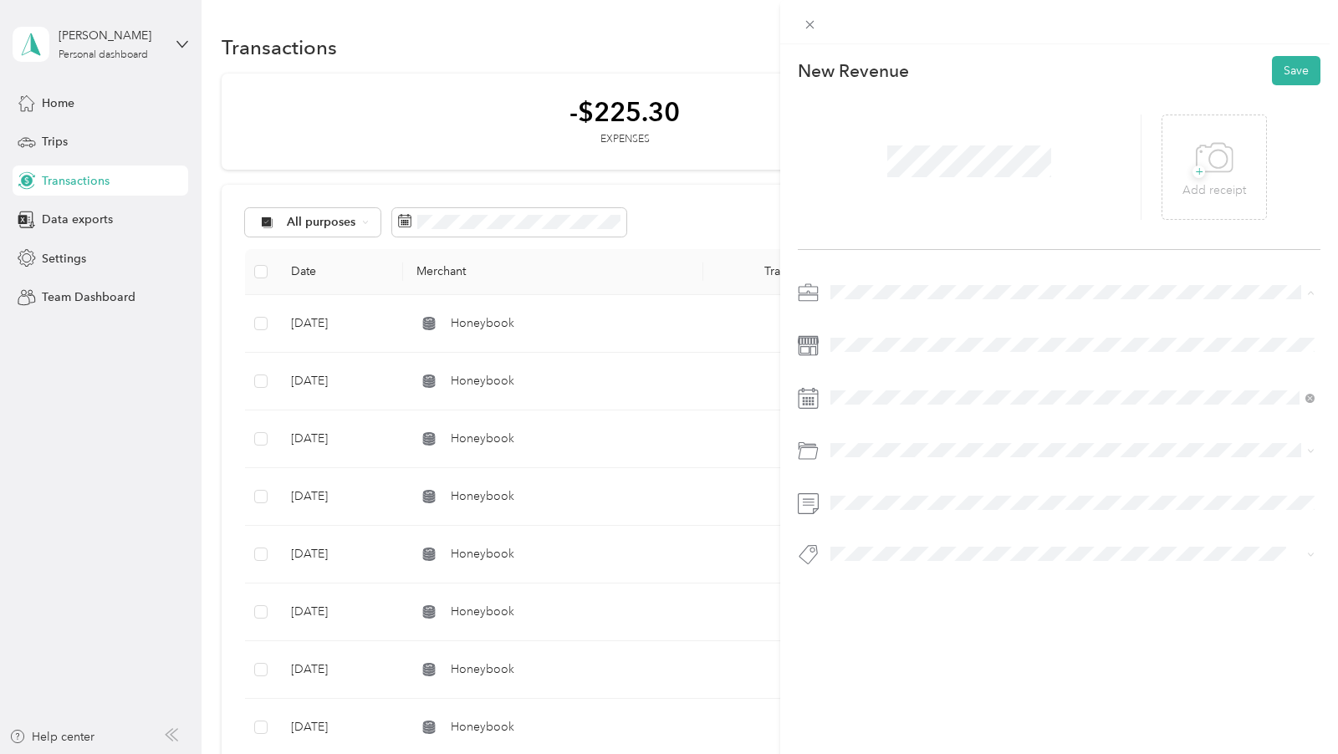
click at [873, 328] on li "Work" at bounding box center [1073, 322] width 496 height 29
click at [879, 355] on span at bounding box center [1073, 345] width 496 height 26
click at [886, 354] on span at bounding box center [1073, 345] width 496 height 26
click at [888, 354] on span at bounding box center [1073, 345] width 496 height 26
click at [1299, 74] on button "Save" at bounding box center [1296, 70] width 49 height 29
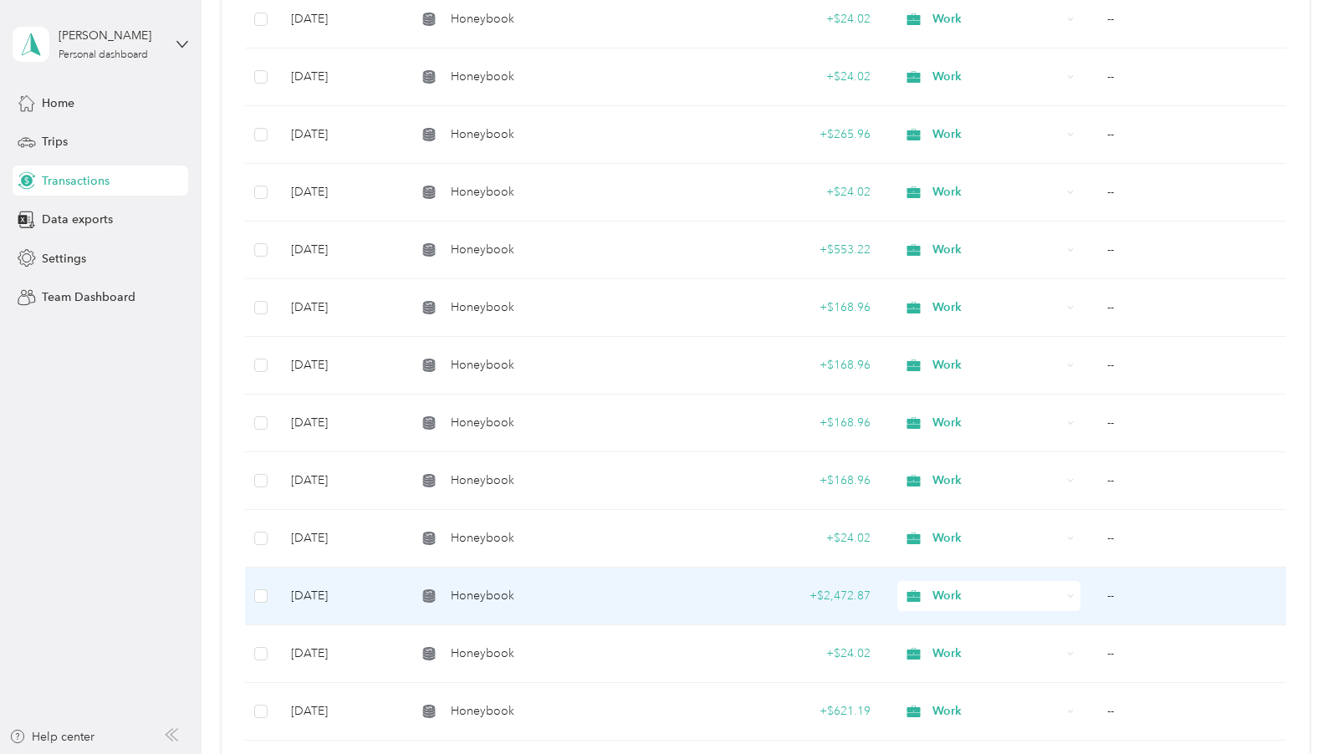
scroll to position [336, 0]
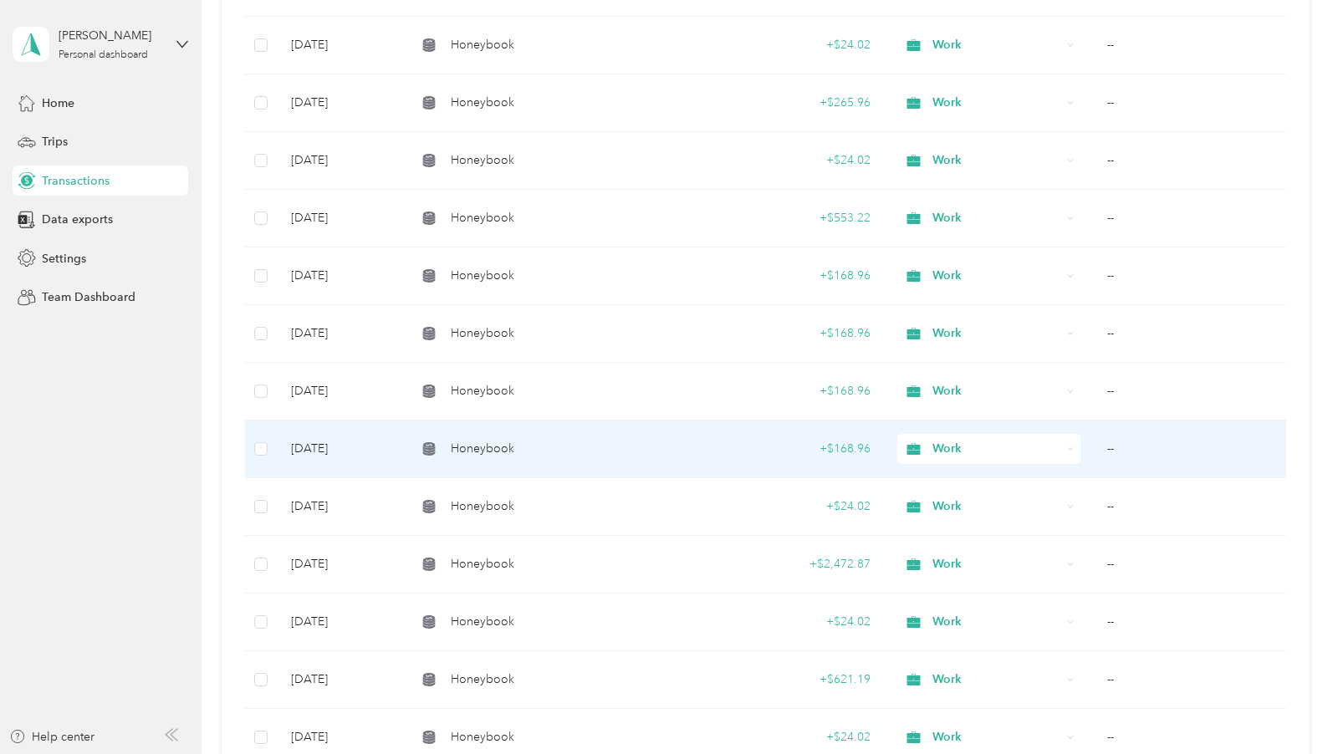
click at [651, 460] on td "Honeybook" at bounding box center [553, 450] width 300 height 58
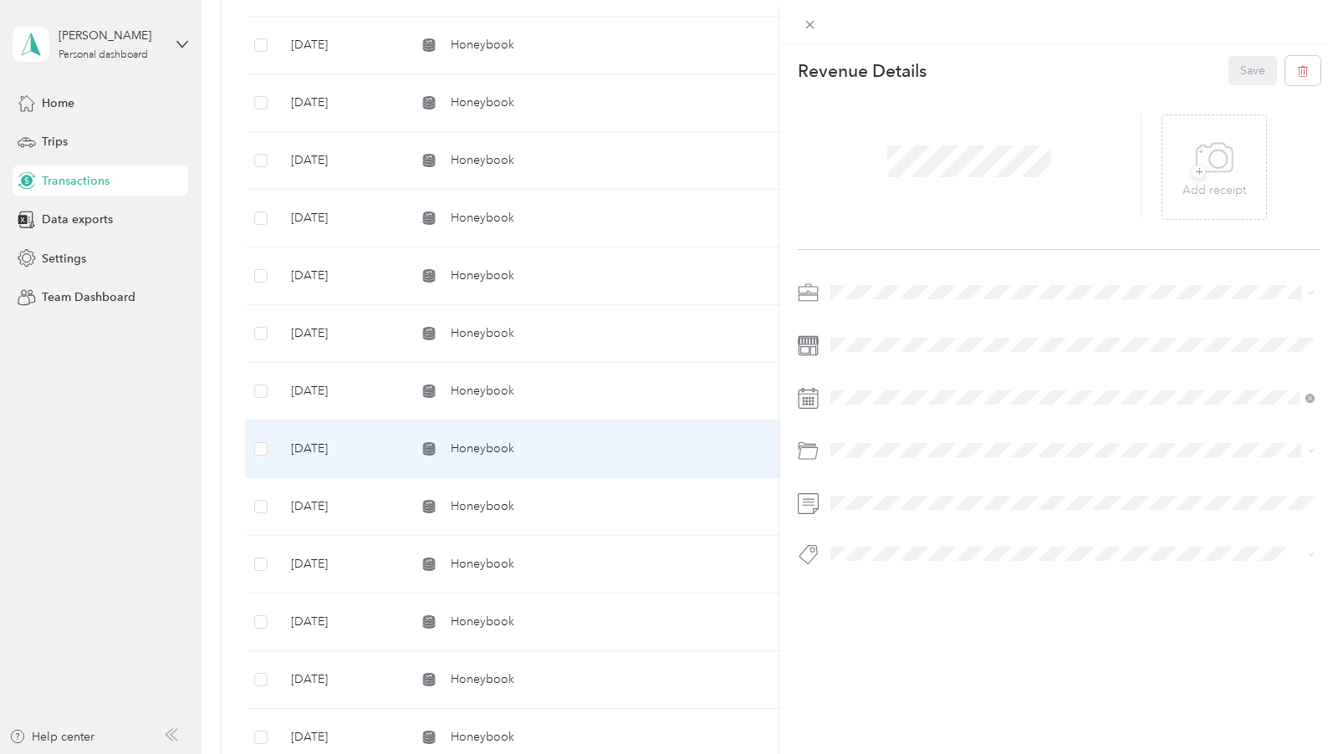
click at [641, 516] on div "This revenue cannot be edited because it is either under review, approved, or p…" at bounding box center [669, 377] width 1338 height 754
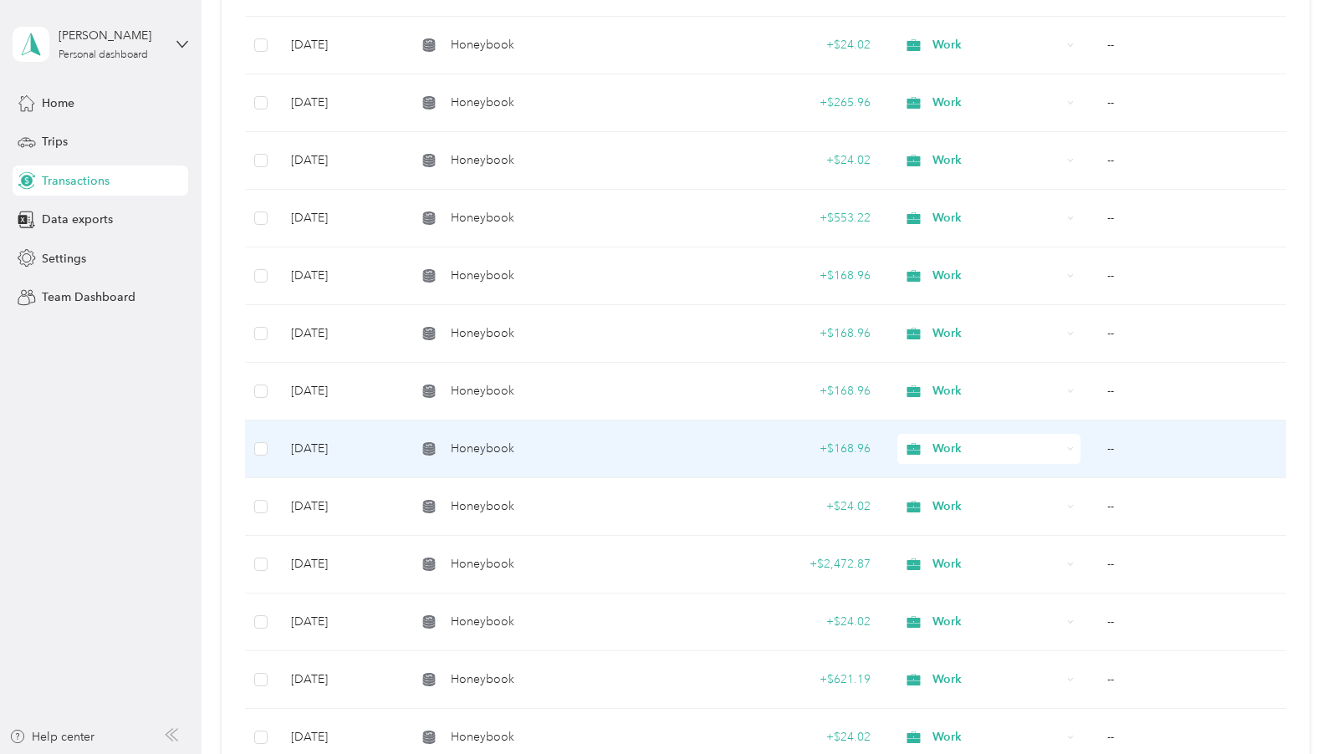
click at [657, 385] on div "Honeybook" at bounding box center [554, 391] width 274 height 18
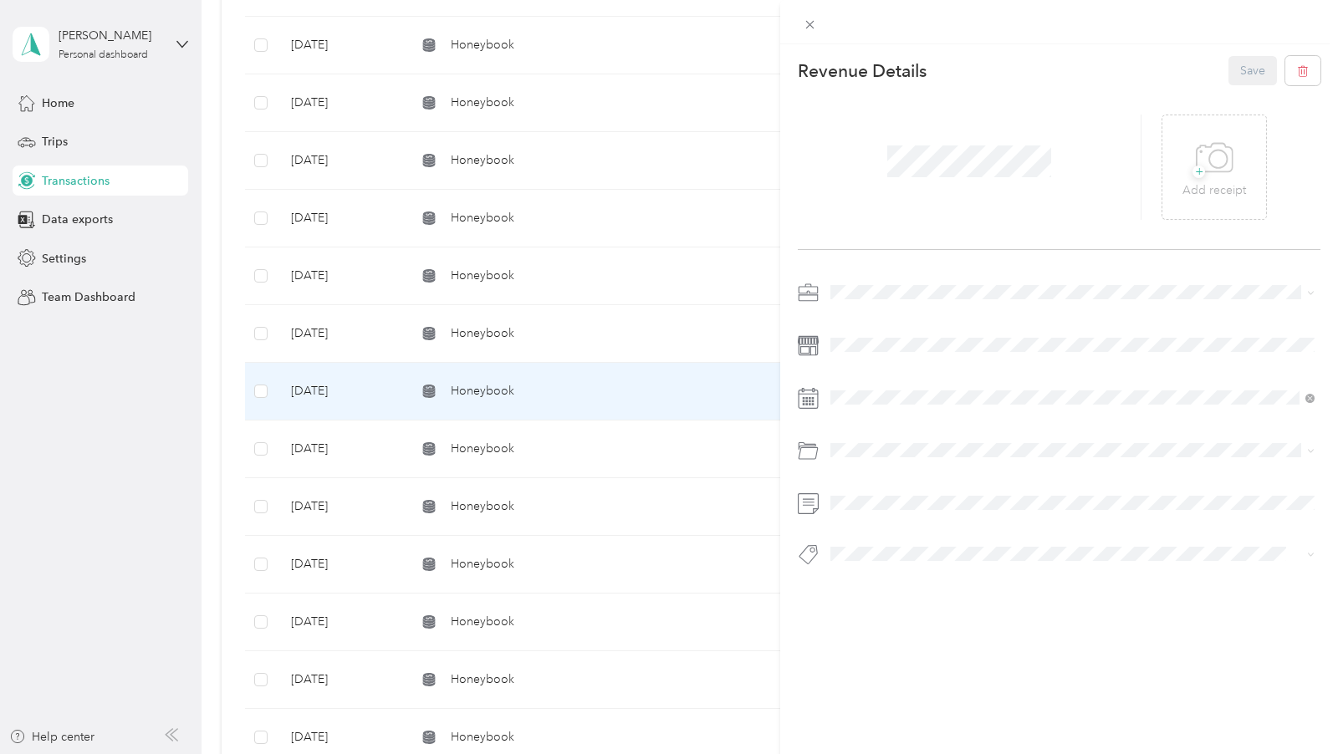
click at [650, 499] on div "This revenue cannot be edited because it is either under review, approved, or p…" at bounding box center [669, 377] width 1338 height 754
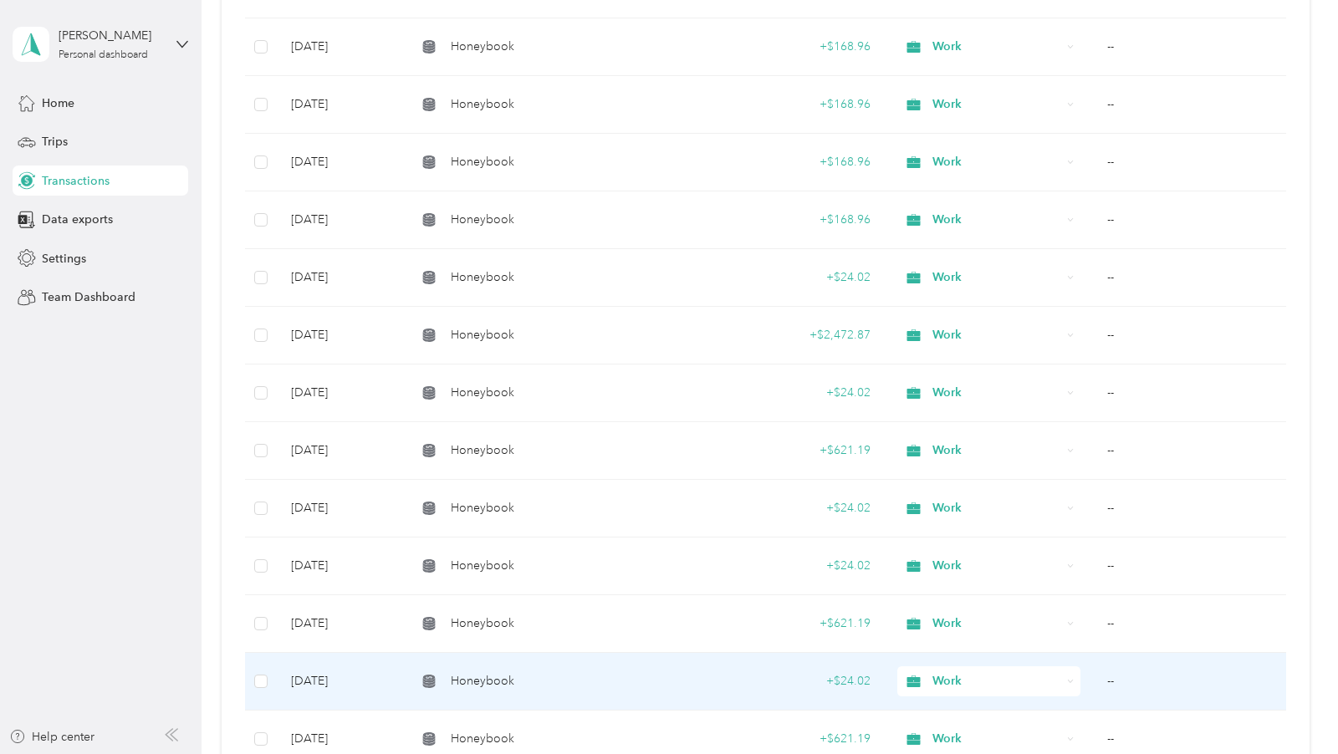
scroll to position [566, 0]
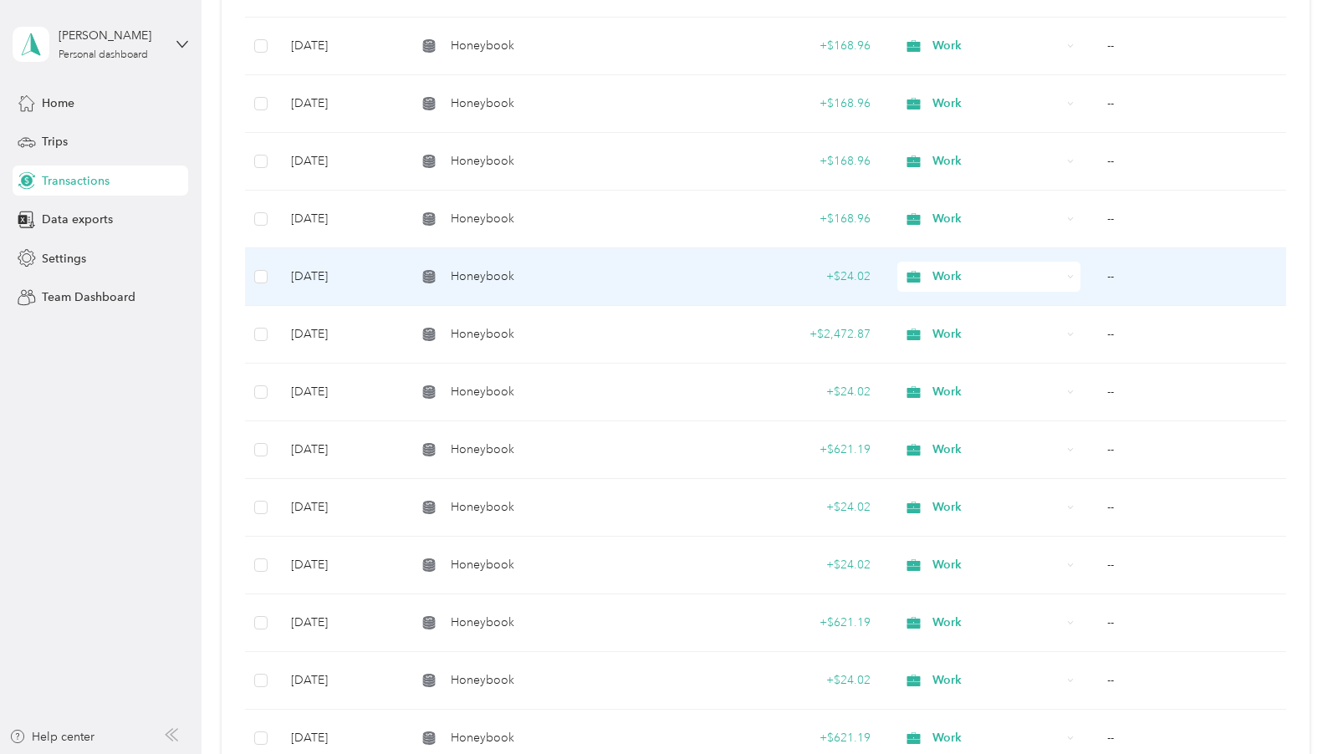
click at [711, 272] on td "+ $24.02" at bounding box center [793, 277] width 180 height 58
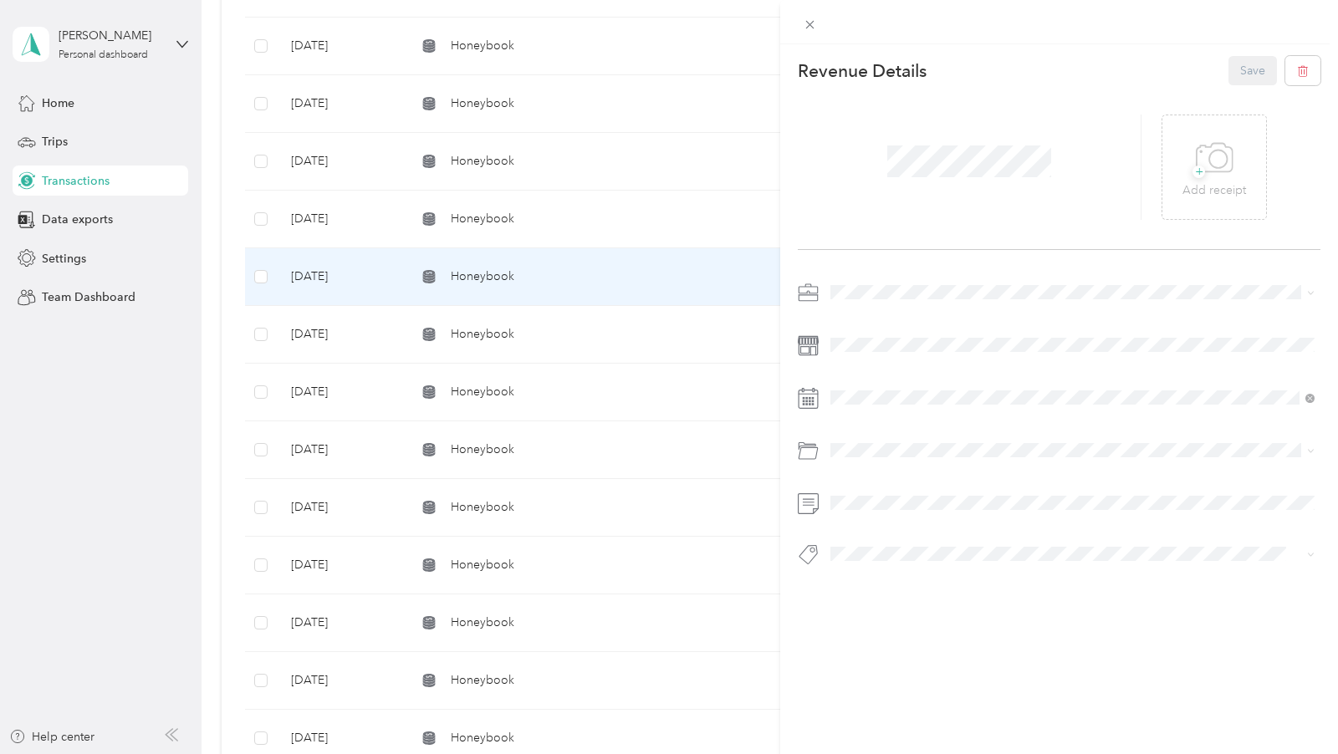
click at [632, 189] on div "This revenue cannot be edited because it is either under review, approved, or p…" at bounding box center [669, 377] width 1338 height 754
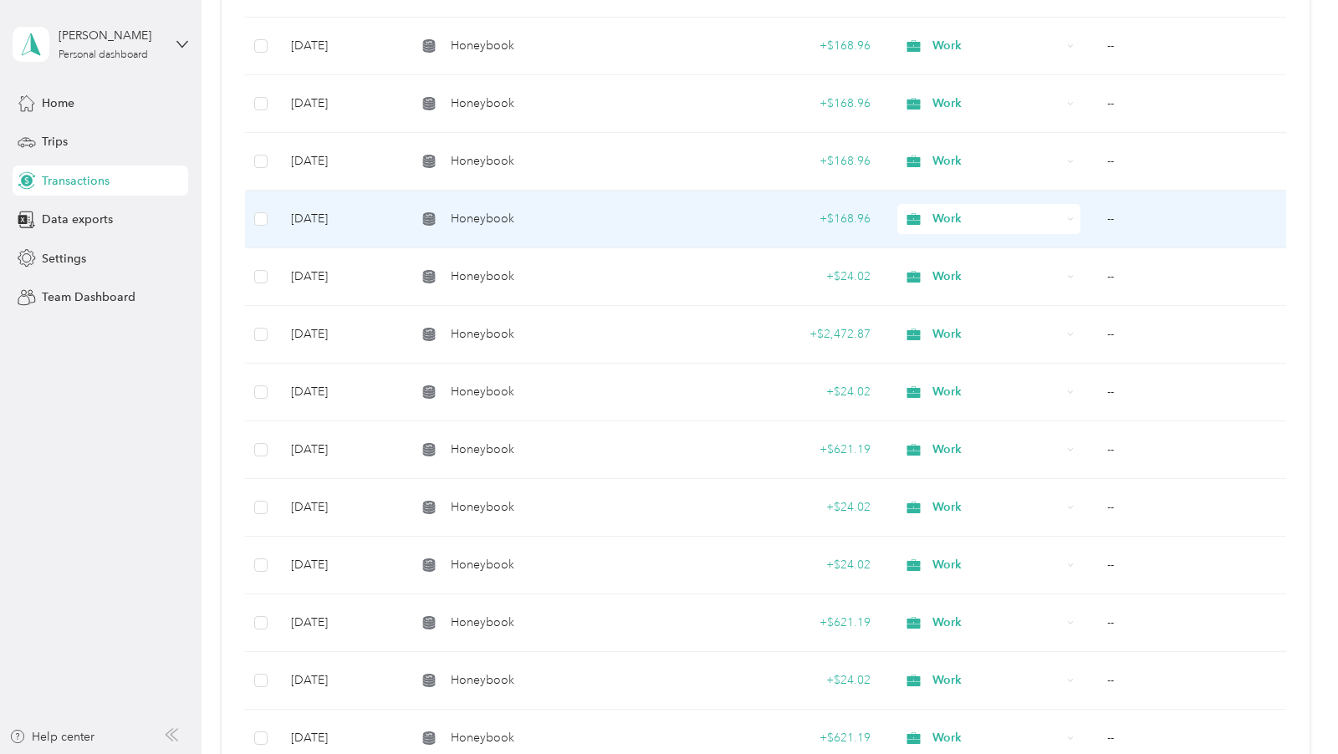
click at [627, 237] on td "Honeybook" at bounding box center [553, 220] width 300 height 58
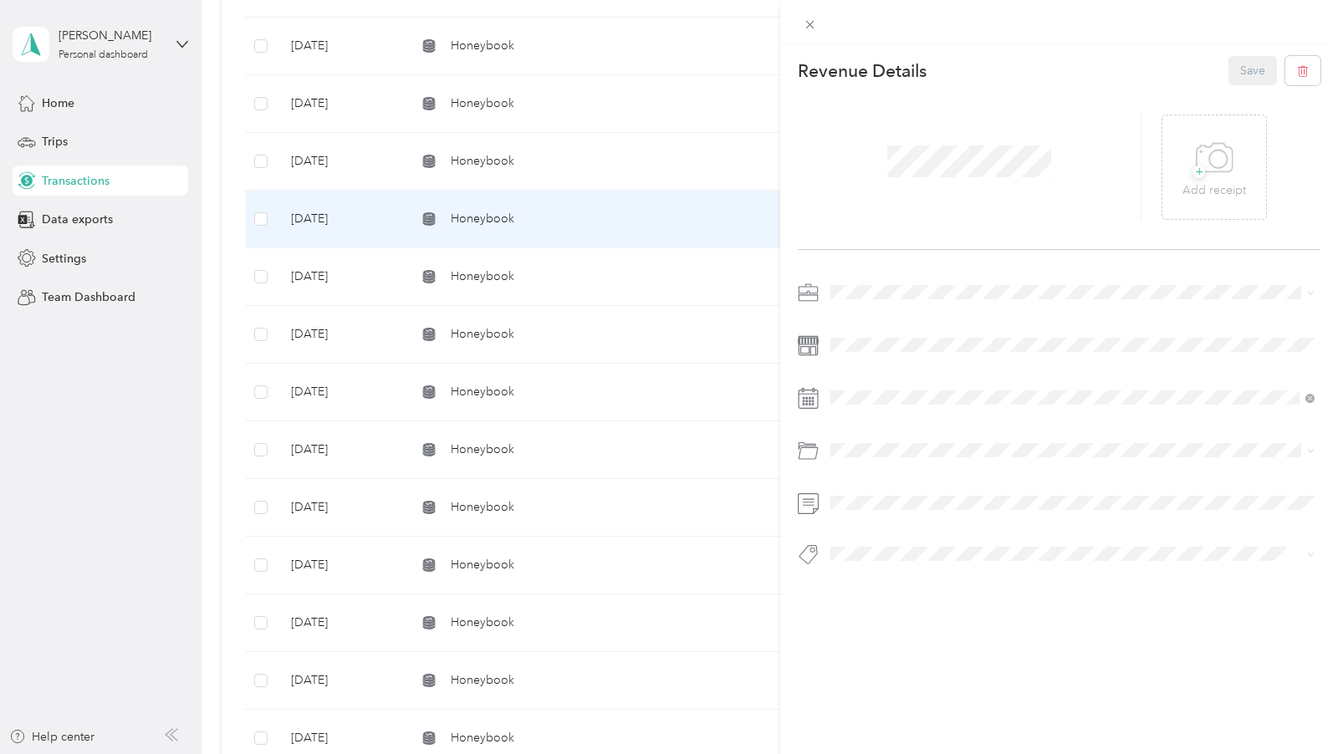
click at [627, 233] on div "This revenue cannot be edited because it is either under review, approved, or p…" at bounding box center [669, 377] width 1338 height 754
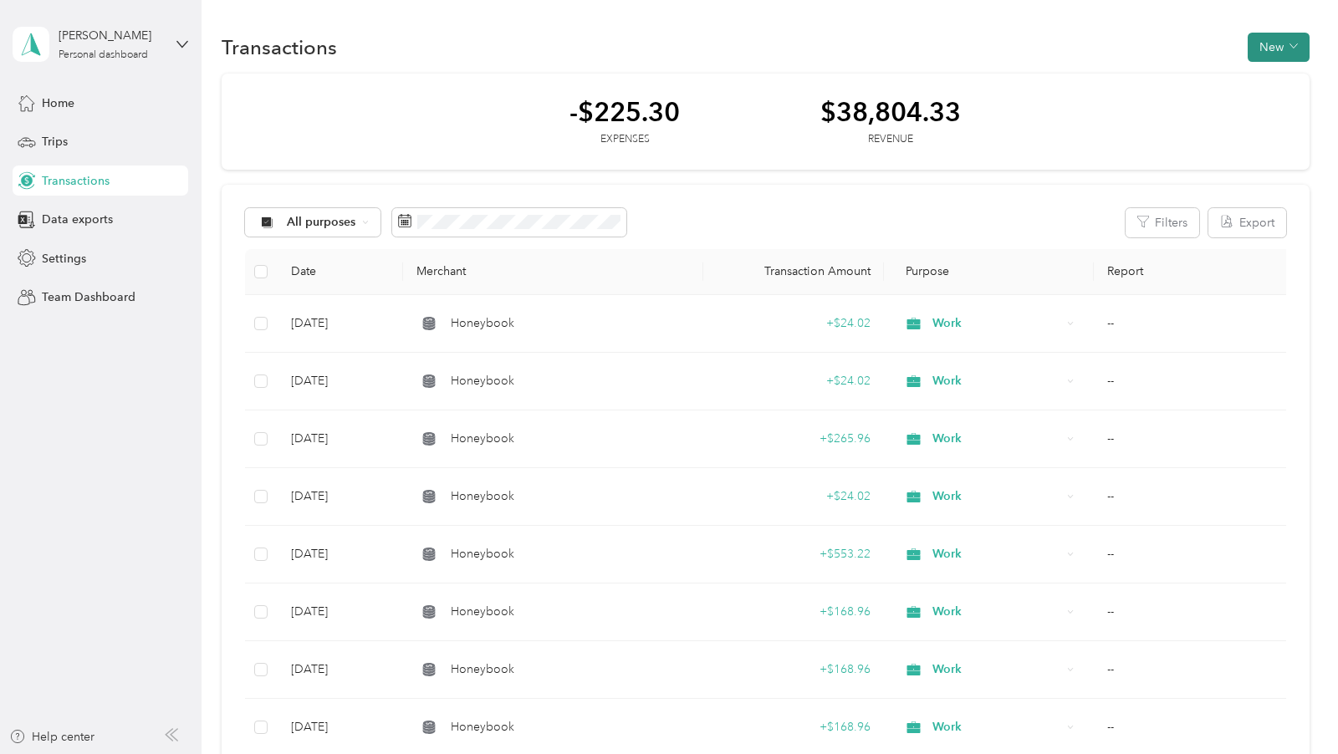
click at [1276, 47] on button "New" at bounding box center [1279, 47] width 62 height 29
click at [1274, 110] on span "Revenue" at bounding box center [1284, 108] width 46 height 18
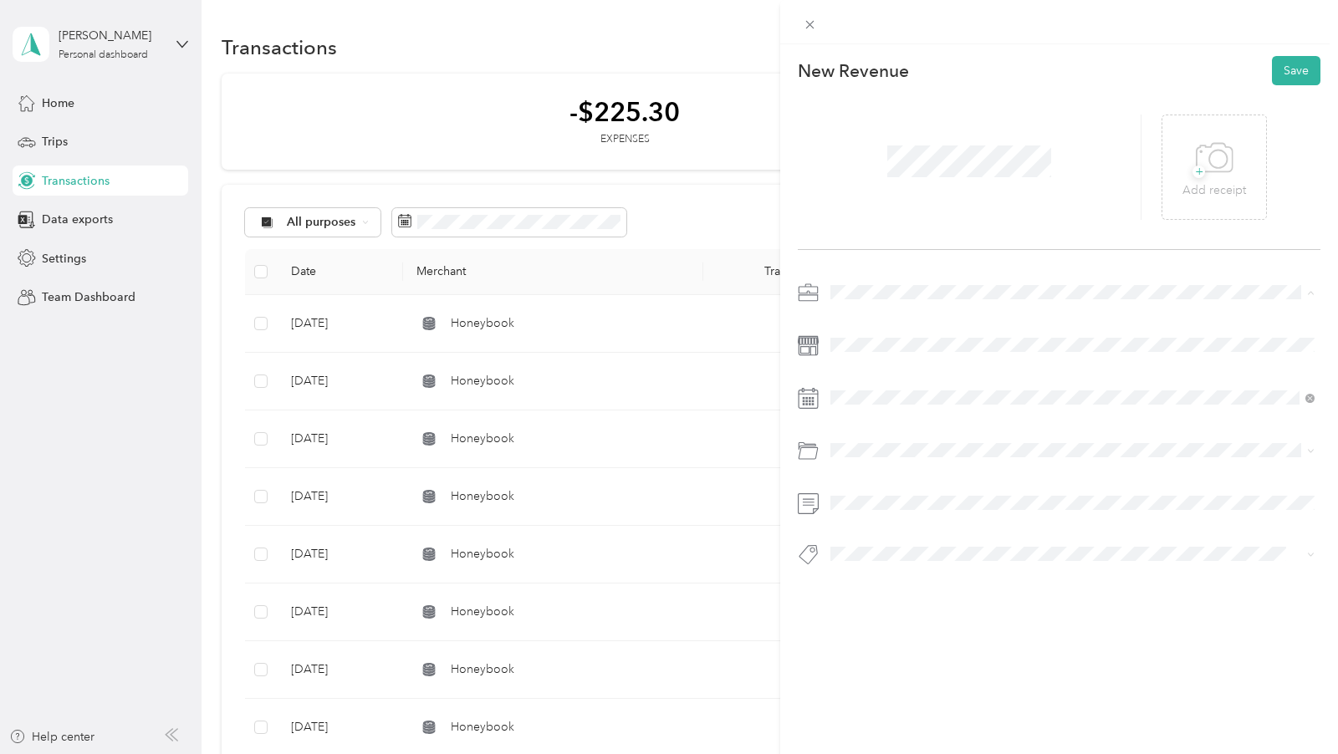
click at [868, 315] on div "Work" at bounding box center [1072, 322] width 473 height 18
click at [872, 334] on span at bounding box center [1073, 345] width 496 height 26
click at [1309, 69] on button "Save" at bounding box center [1296, 70] width 49 height 29
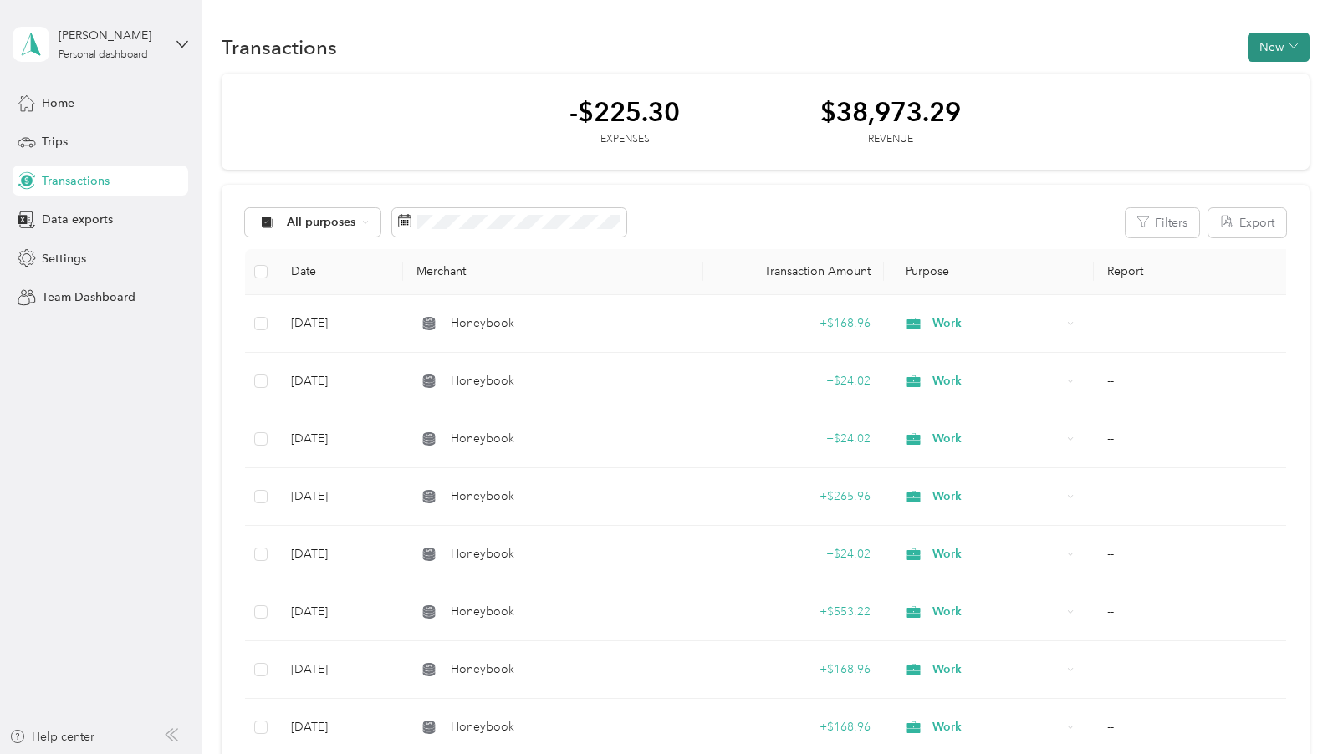
click at [1279, 49] on button "New" at bounding box center [1279, 47] width 62 height 29
click at [1262, 107] on span "Revenue" at bounding box center [1284, 108] width 46 height 18
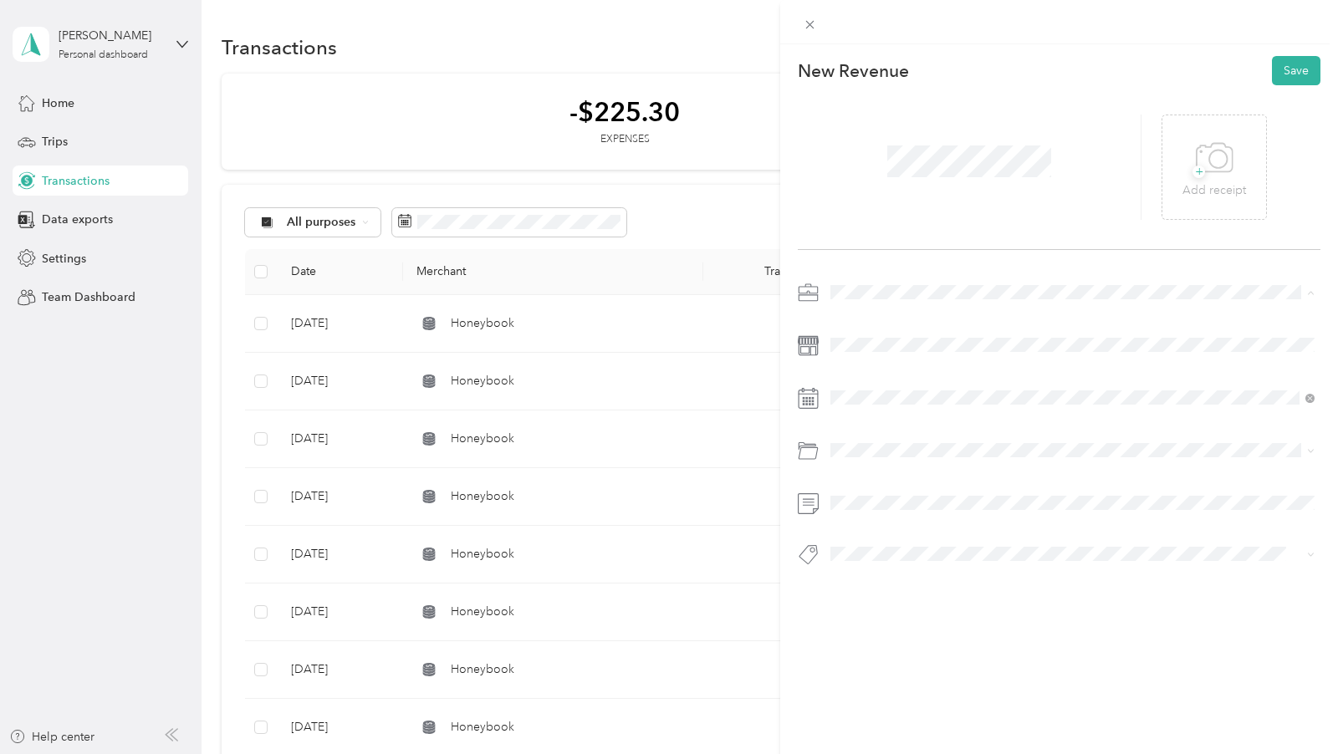
click at [876, 313] on div "Work" at bounding box center [1072, 322] width 473 height 18
click at [1294, 59] on button "Save" at bounding box center [1296, 70] width 49 height 29
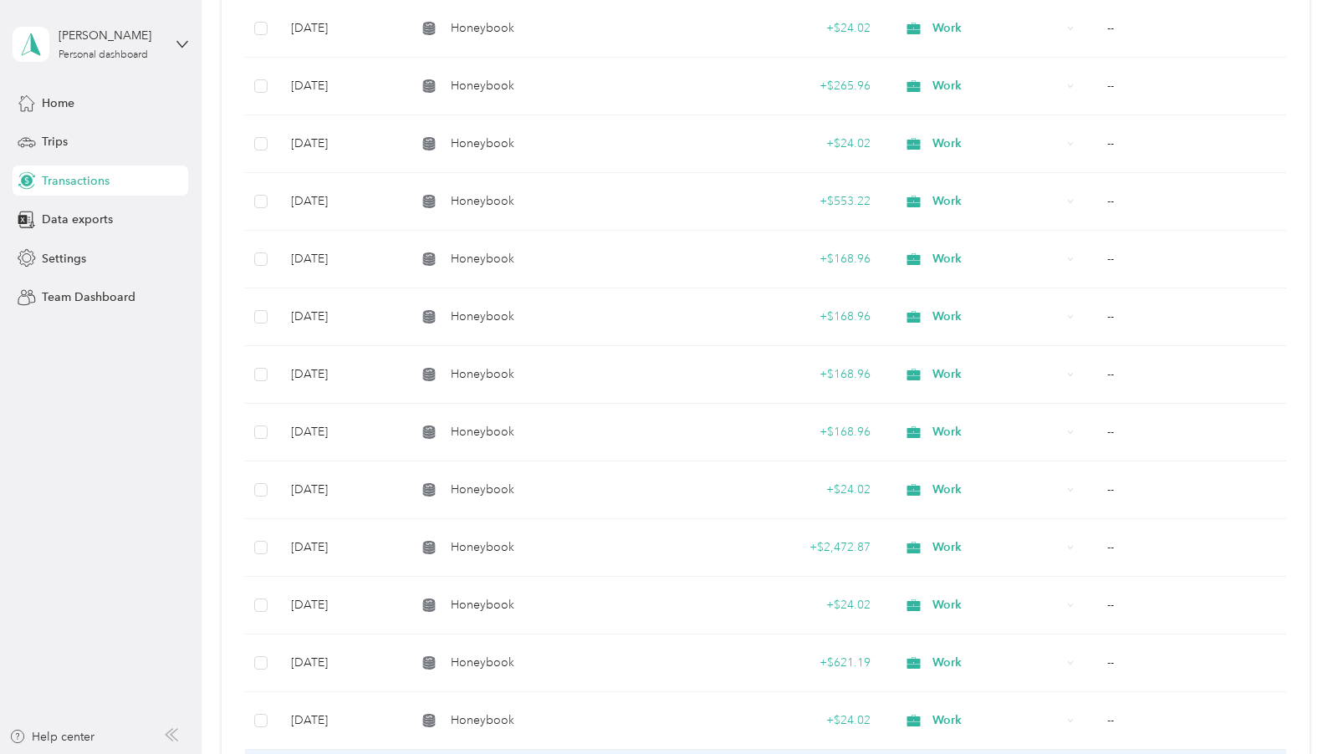
scroll to position [560, 0]
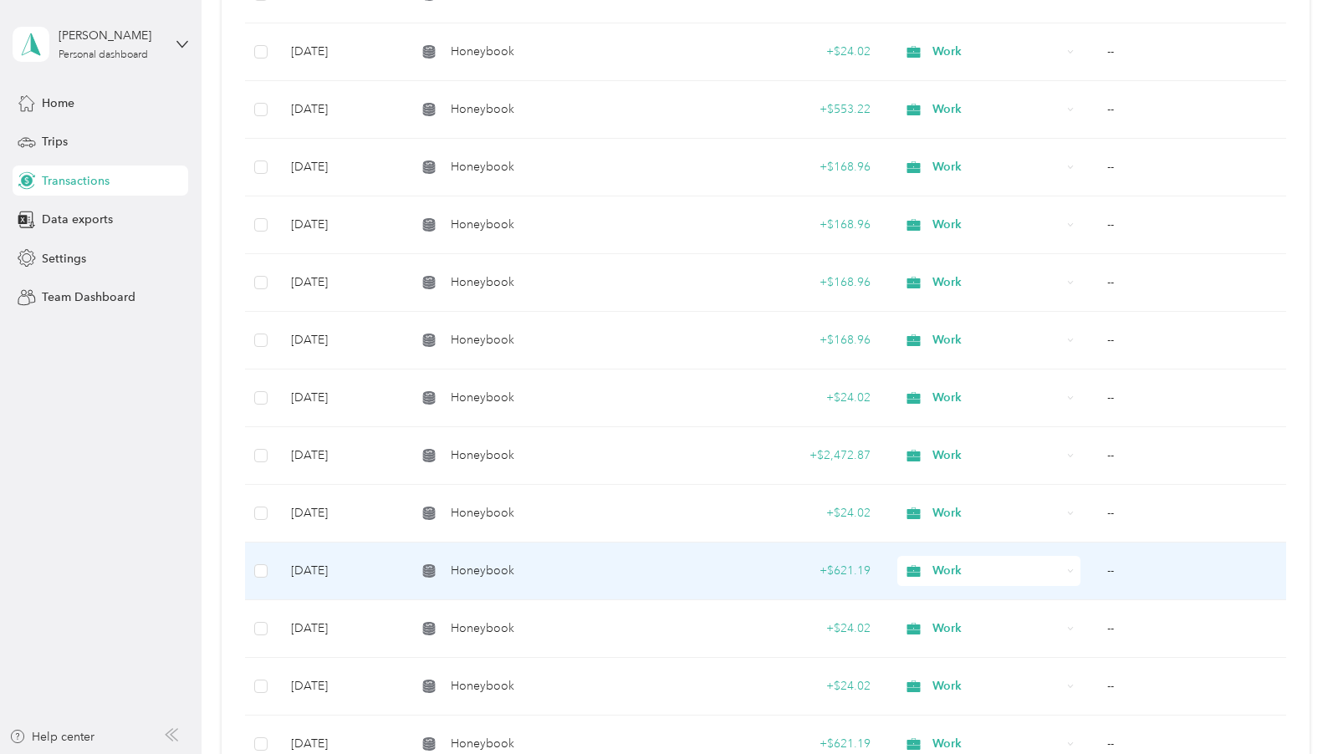
click at [542, 601] on td "Honeybook" at bounding box center [553, 630] width 300 height 58
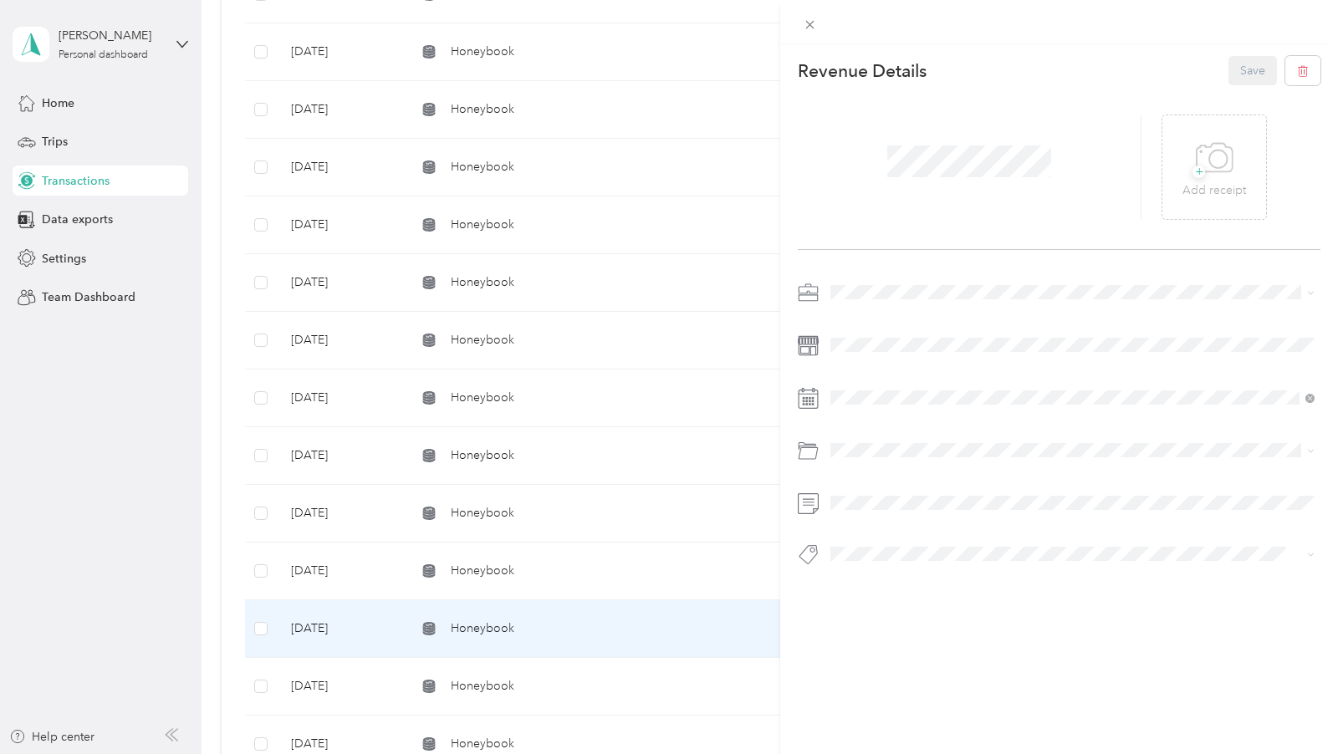
click at [552, 579] on div "This revenue cannot be edited because it is either under review, approved, or p…" at bounding box center [669, 377] width 1338 height 754
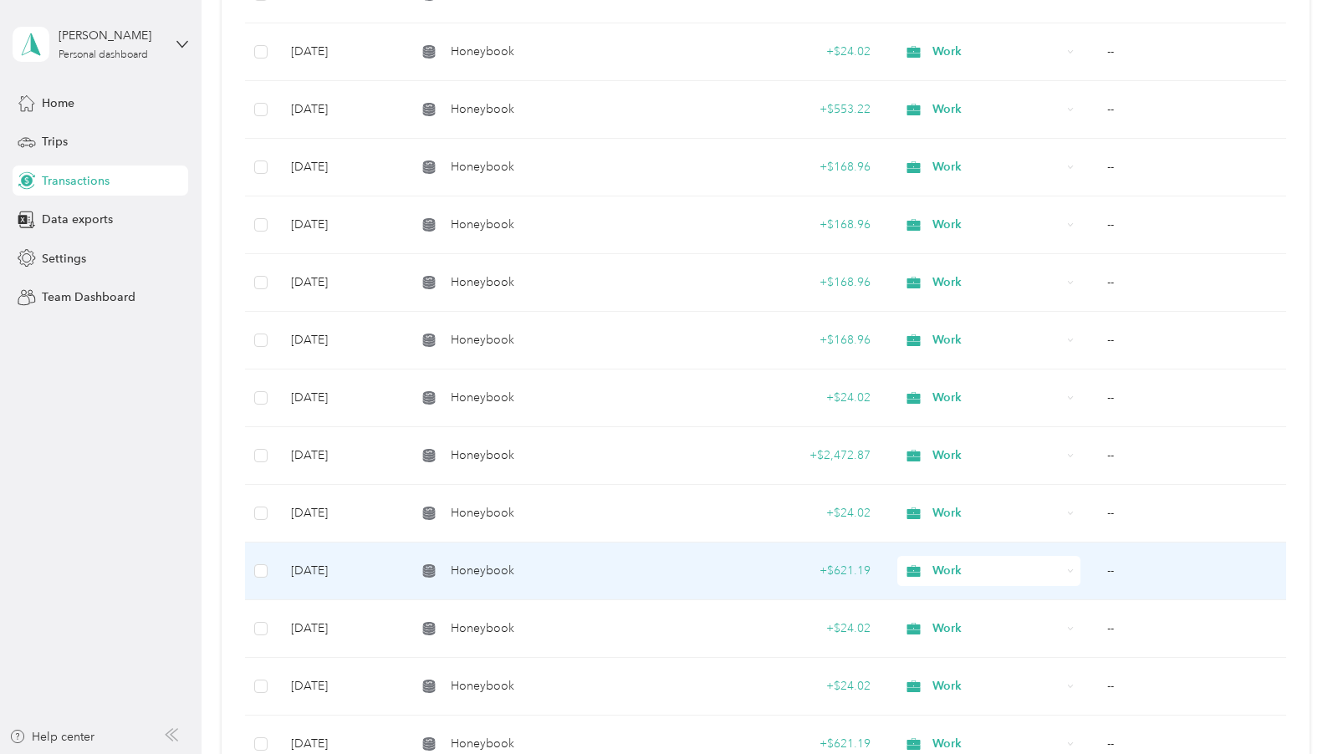
click at [552, 579] on td "Honeybook" at bounding box center [553, 572] width 300 height 58
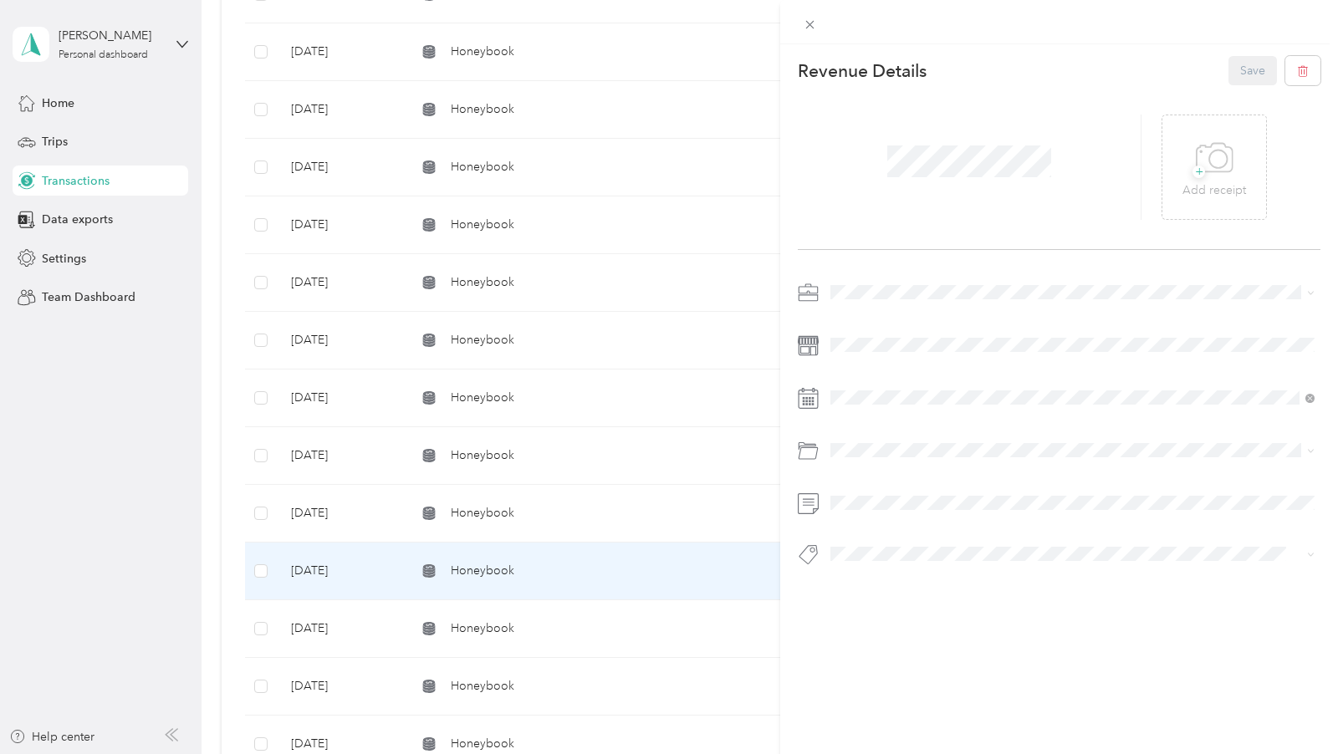
click at [547, 609] on div "This revenue cannot be edited because it is either under review, approved, or p…" at bounding box center [669, 377] width 1338 height 754
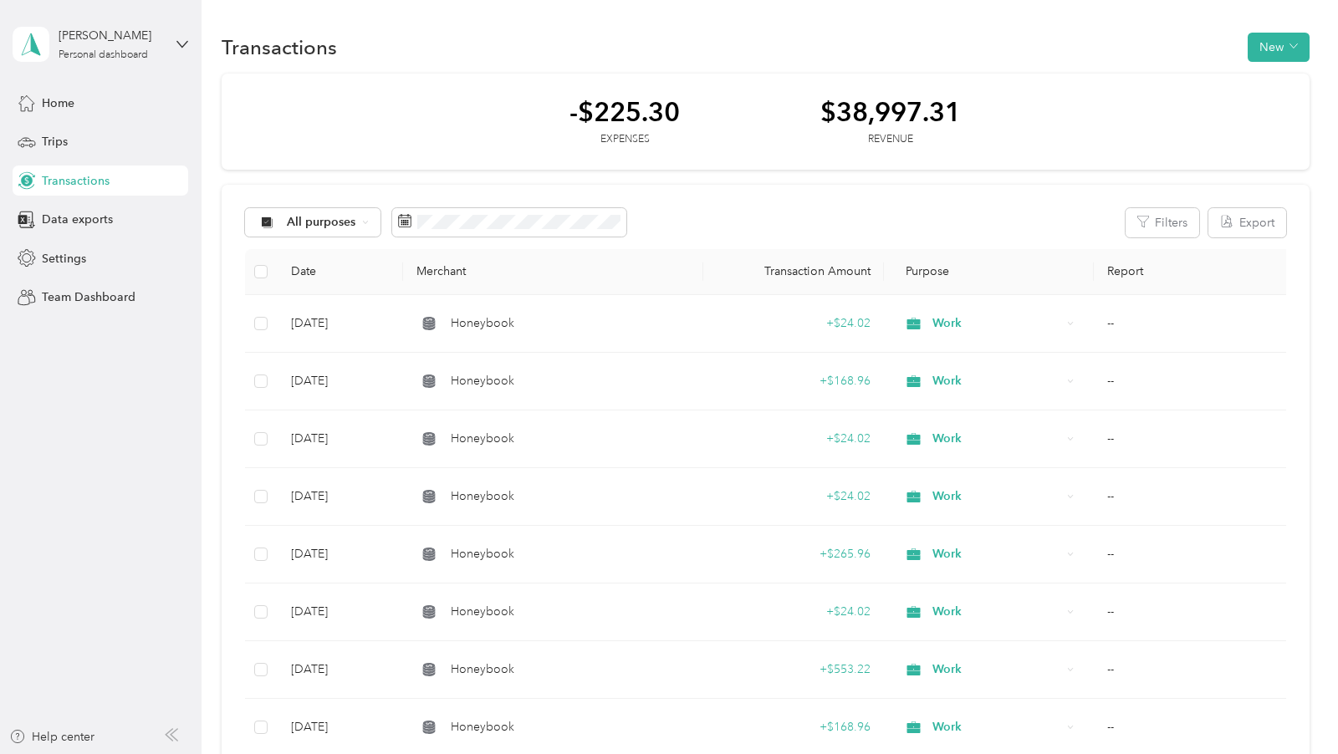
click at [71, 69] on div "[PERSON_NAME] Personal dashboard" at bounding box center [101, 44] width 176 height 59
click at [69, 107] on div "You’re signed in as [EMAIL_ADDRESS][DOMAIN_NAME] Log out" at bounding box center [189, 116] width 352 height 95
click at [67, 105] on span "Home" at bounding box center [58, 104] width 33 height 18
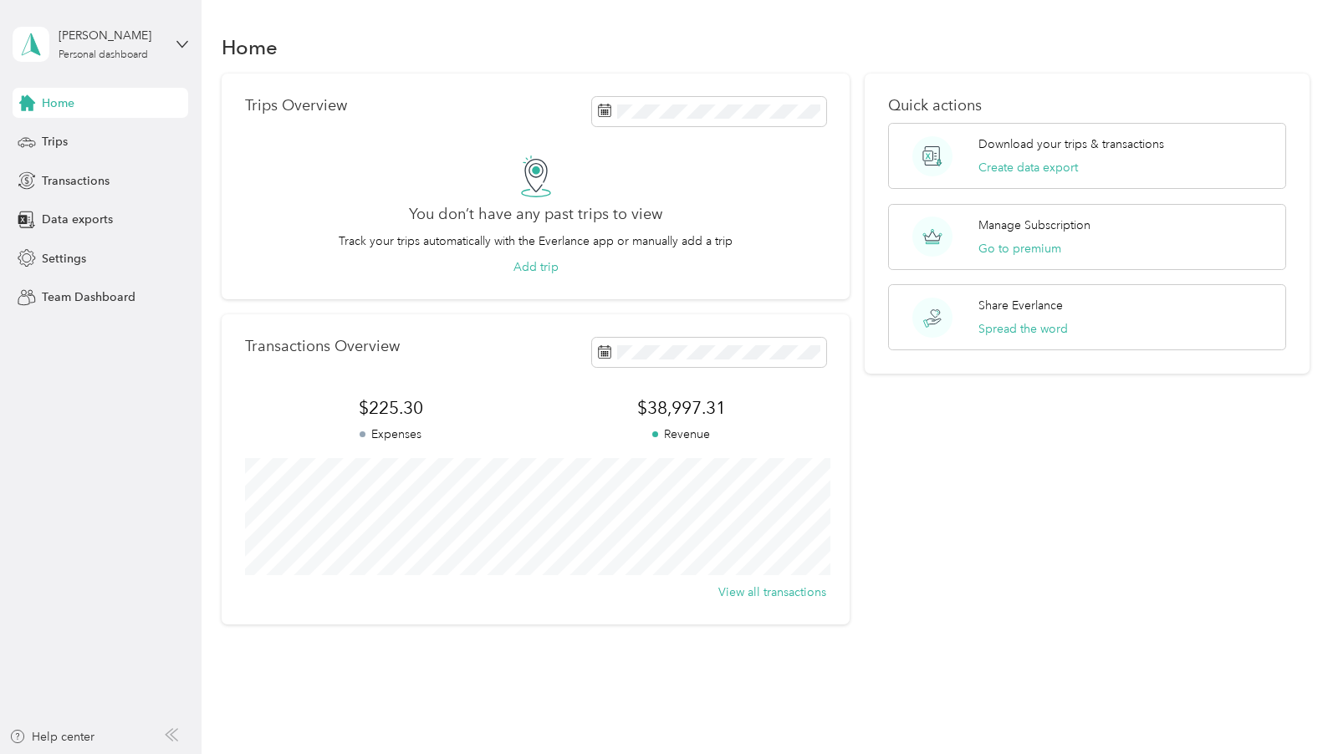
scroll to position [3, 0]
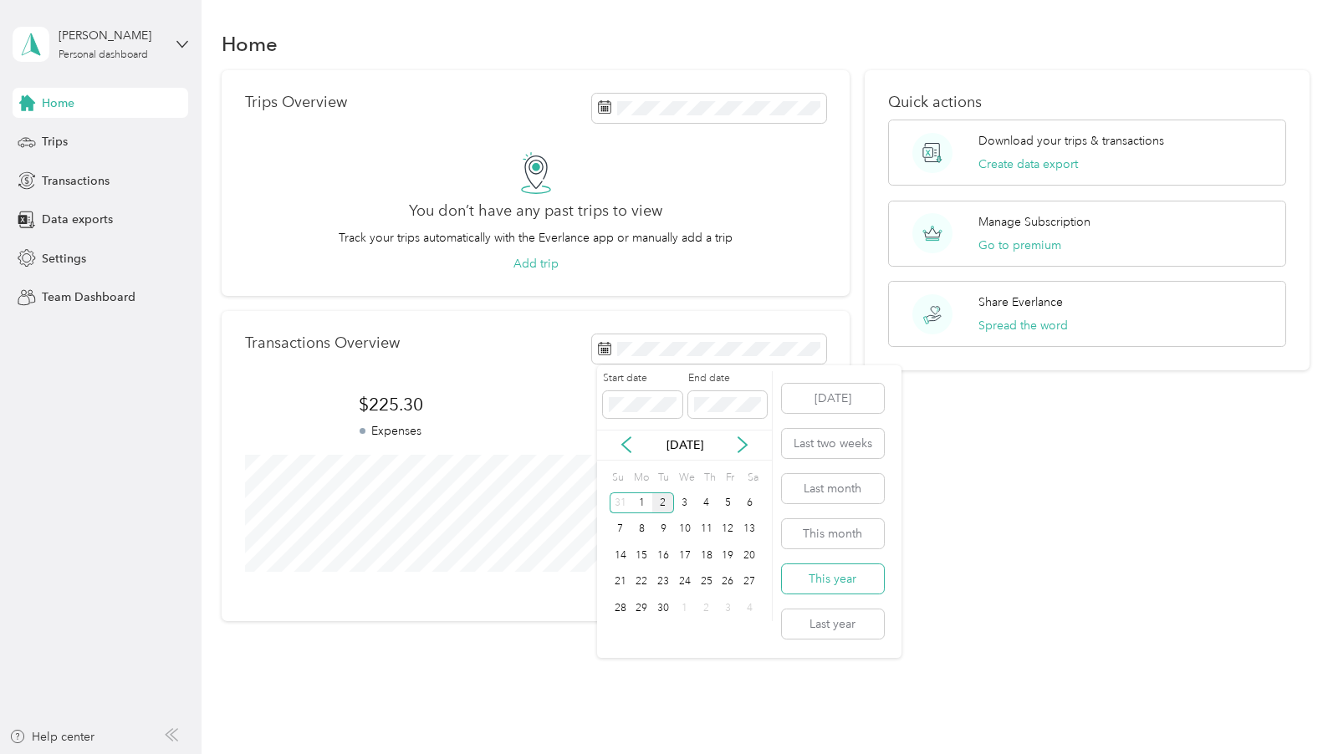
click at [834, 584] on button "This year" at bounding box center [833, 579] width 102 height 29
